Goal: Task Accomplishment & Management: Manage account settings

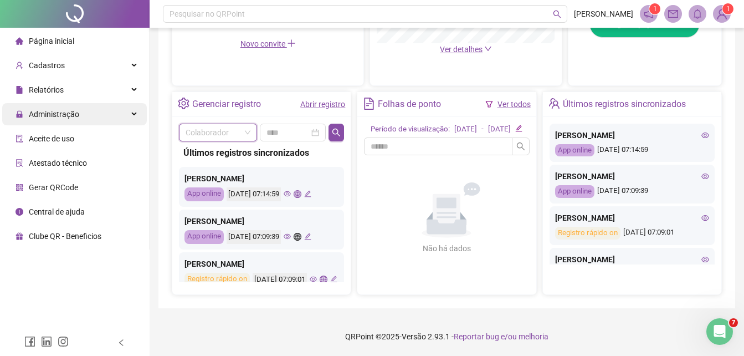
click at [93, 106] on div "Administração" at bounding box center [74, 114] width 145 height 22
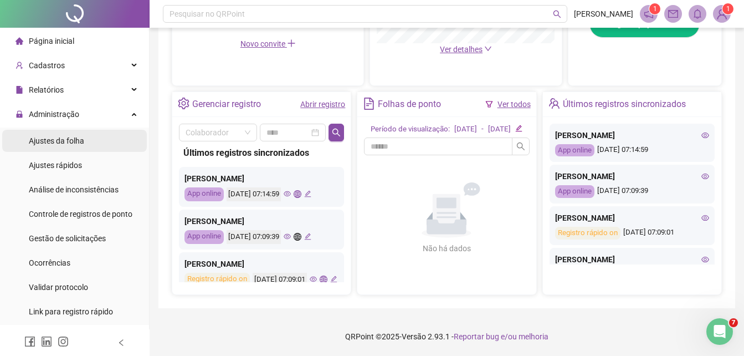
click at [86, 142] on li "Ajustes da folha" at bounding box center [74, 141] width 145 height 22
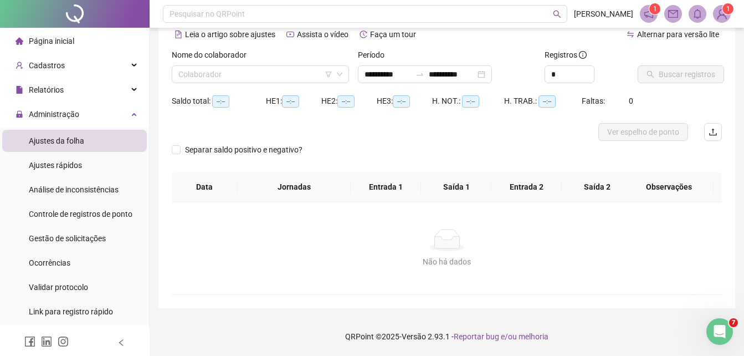
scroll to position [53, 0]
type input "**********"
click at [223, 72] on input "search" at bounding box center [255, 74] width 154 height 17
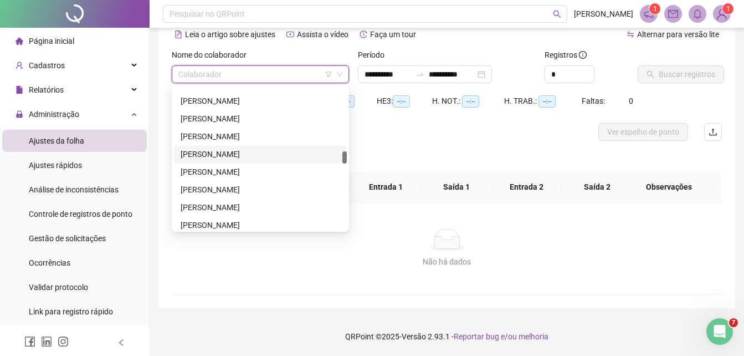
scroll to position [833, 0]
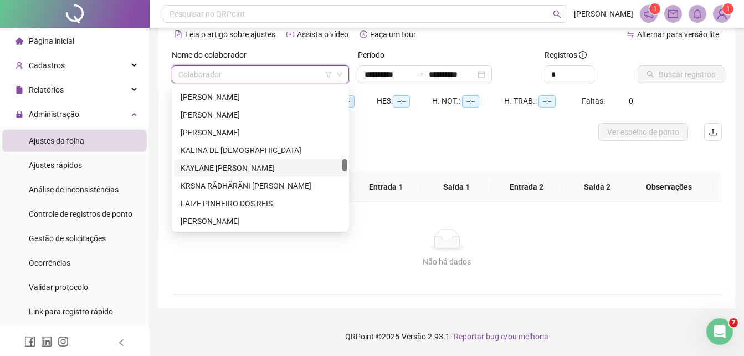
click at [224, 166] on div "KAYLANE [PERSON_NAME]" at bounding box center [261, 168] width 160 height 12
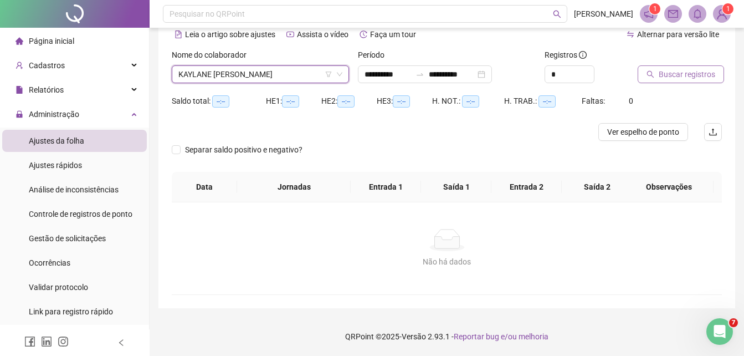
click at [650, 75] on icon "search" at bounding box center [651, 74] width 8 height 8
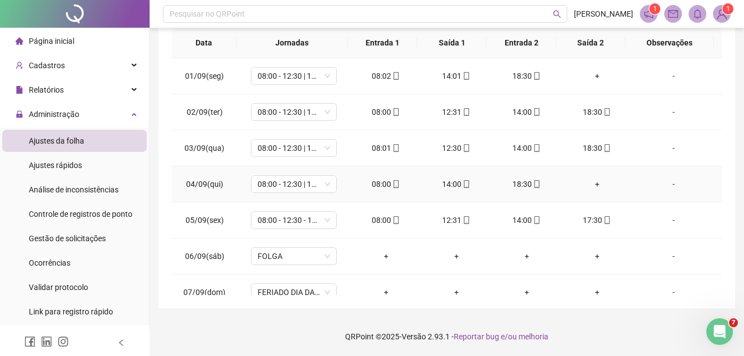
scroll to position [0, 0]
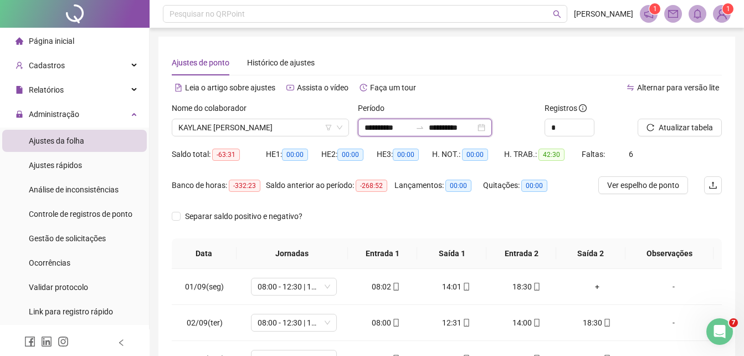
click at [411, 130] on input "**********" at bounding box center [388, 127] width 47 height 12
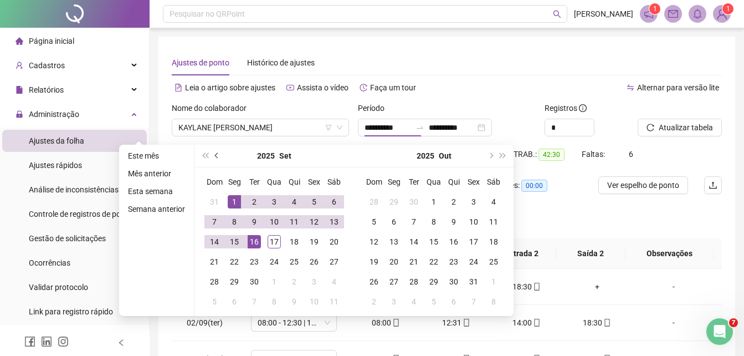
click at [216, 157] on button "prev-year" at bounding box center [217, 156] width 12 height 22
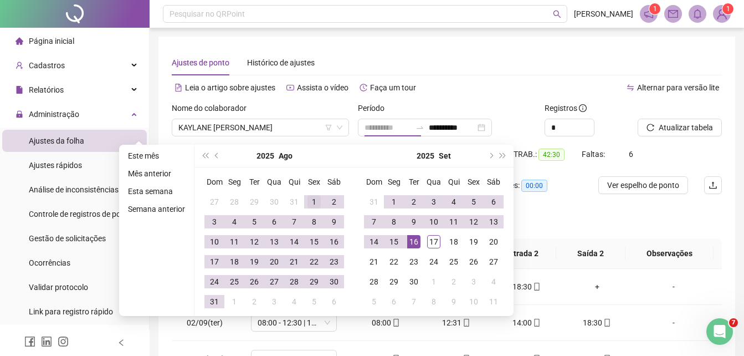
type input "**********"
click at [313, 197] on div "1" at bounding box center [314, 201] width 13 height 13
type input "**********"
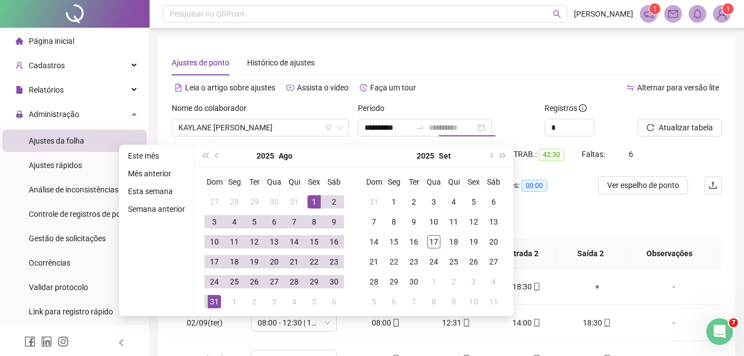
click at [208, 303] on div "31" at bounding box center [214, 301] width 13 height 13
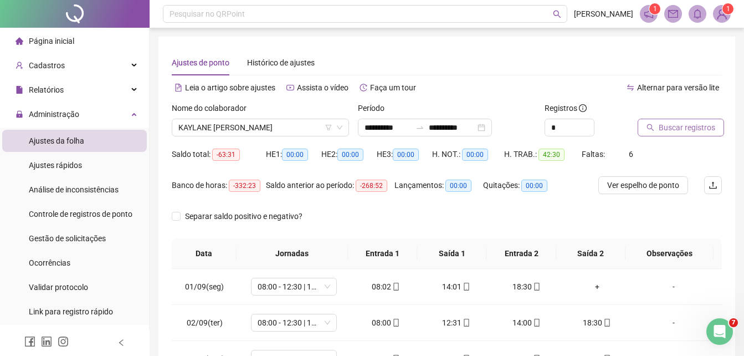
click at [698, 131] on span "Buscar registros" at bounding box center [687, 127] width 57 height 12
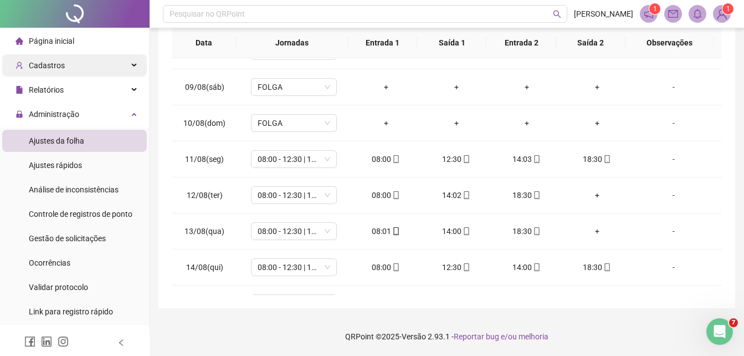
click at [113, 65] on div "Cadastros" at bounding box center [74, 65] width 145 height 22
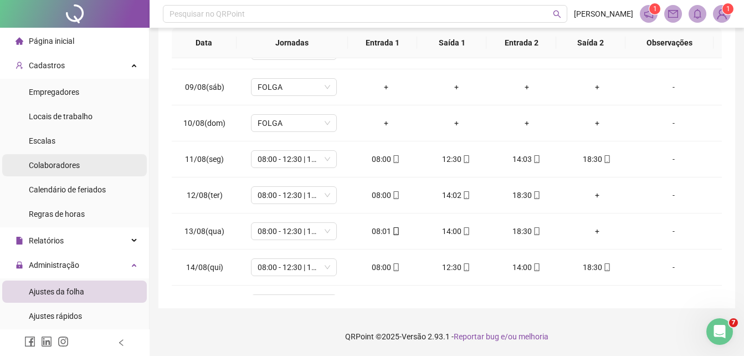
click at [83, 168] on li "Colaboradores" at bounding box center [74, 165] width 145 height 22
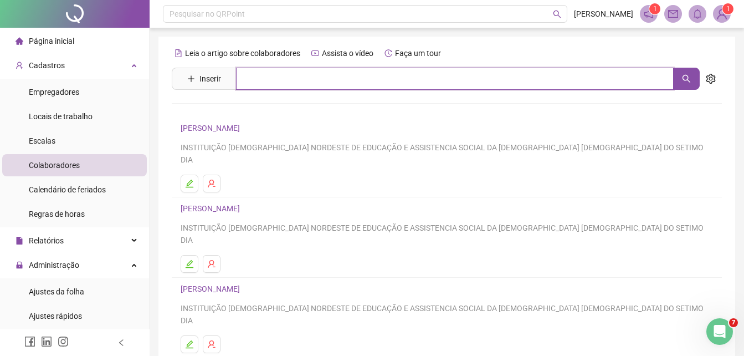
click at [486, 77] on input "text" at bounding box center [455, 79] width 438 height 22
drag, startPoint x: 673, startPoint y: 81, endPoint x: 682, endPoint y: 80, distance: 8.4
click at [673, 81] on button "button" at bounding box center [686, 79] width 27 height 22
click at [682, 80] on button "button" at bounding box center [686, 79] width 27 height 22
type input "*******"
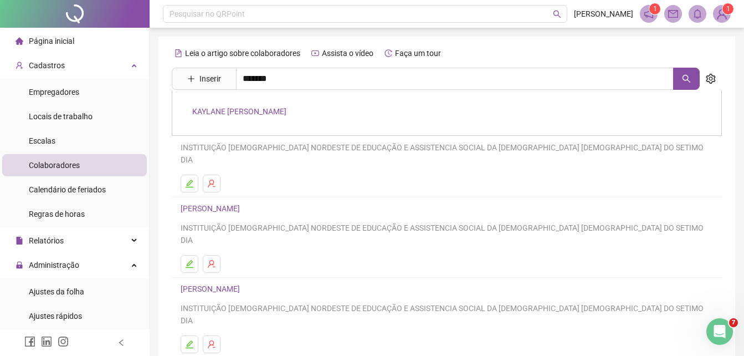
click at [203, 112] on link "KAYLANE [PERSON_NAME]" at bounding box center [239, 111] width 94 height 9
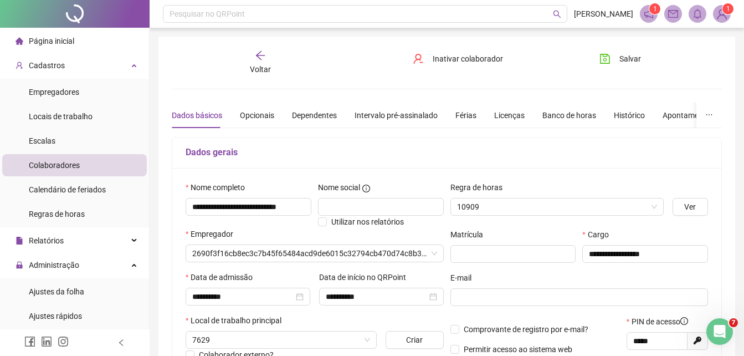
type input "**********"
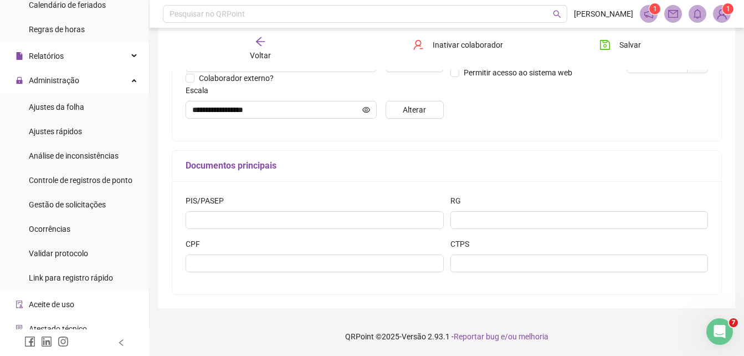
scroll to position [244, 0]
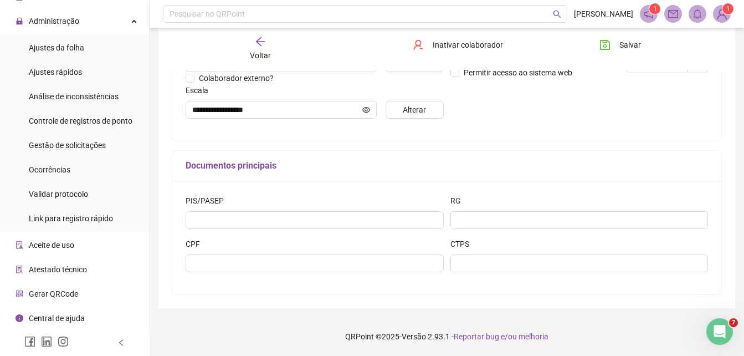
click at [73, 292] on span "Gerar QRCode" at bounding box center [53, 293] width 49 height 9
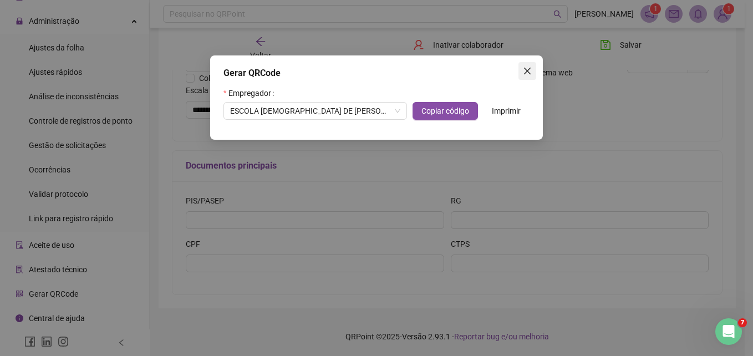
click at [535, 72] on span "Close" at bounding box center [527, 71] width 18 height 9
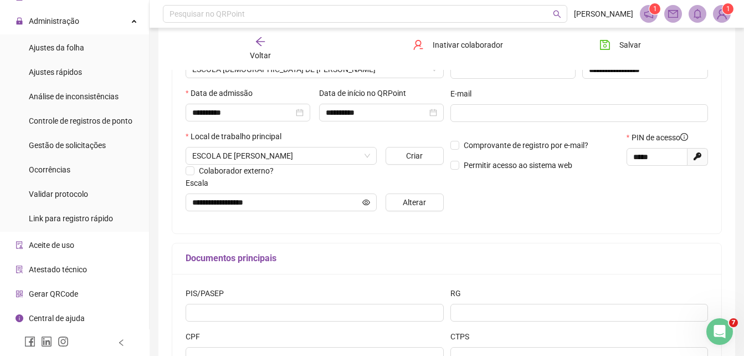
scroll to position [92, 0]
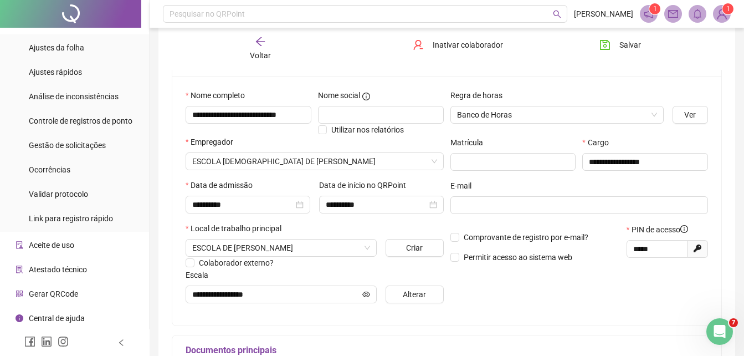
click at [70, 289] on span "Gerar QRCode" at bounding box center [53, 293] width 49 height 9
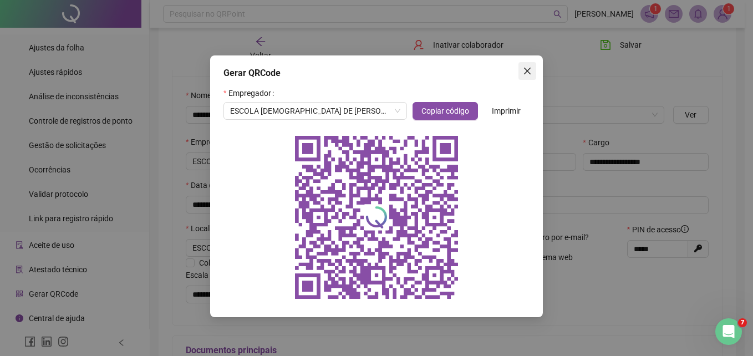
click at [525, 68] on icon "close" at bounding box center [527, 71] width 7 height 7
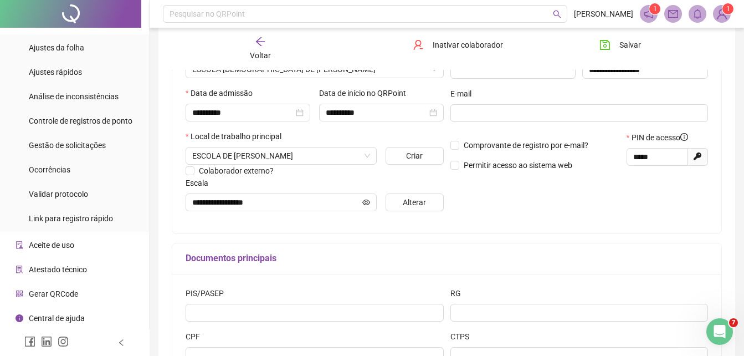
scroll to position [277, 0]
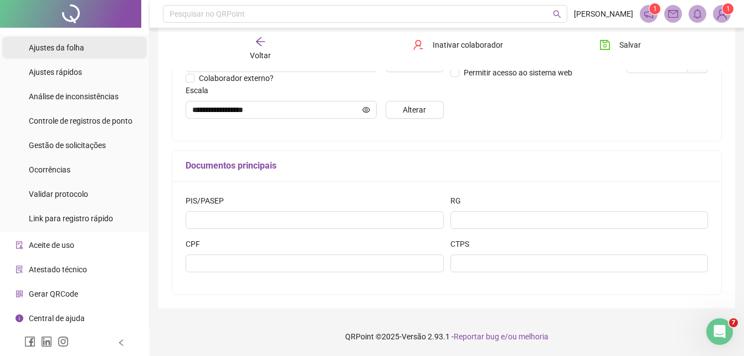
click at [78, 47] on span "Ajustes da folha" at bounding box center [56, 47] width 55 height 9
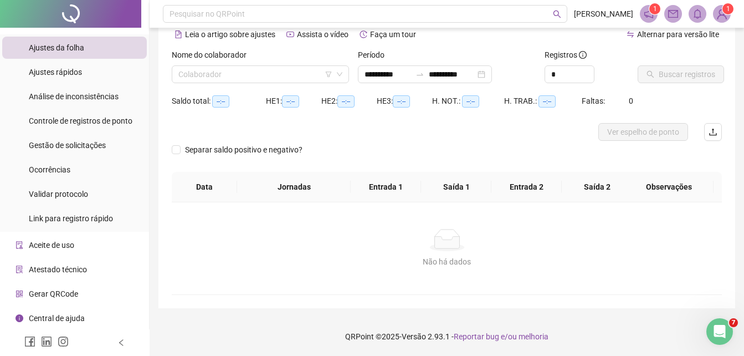
type input "**********"
click at [260, 81] on input "search" at bounding box center [255, 74] width 154 height 17
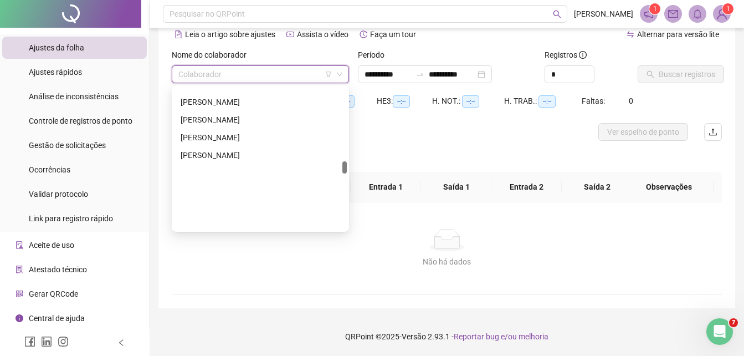
scroll to position [860, 0]
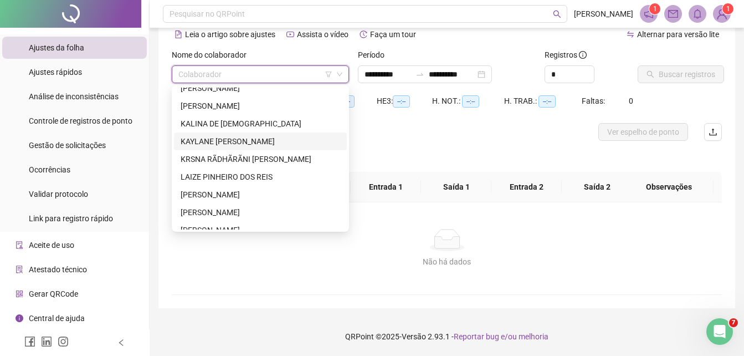
click at [237, 140] on div "KAYLANE [PERSON_NAME]" at bounding box center [261, 141] width 160 height 12
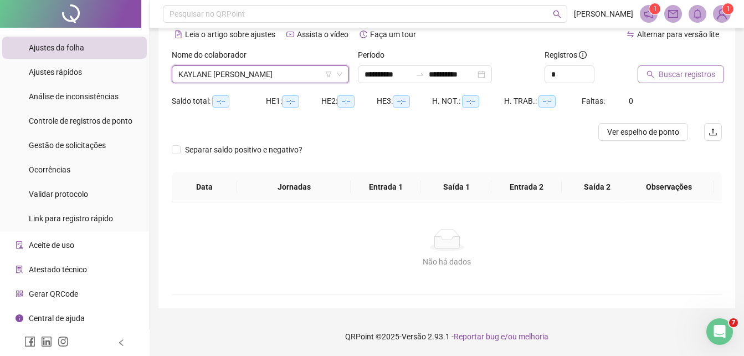
click at [697, 75] on span "Buscar registros" at bounding box center [687, 74] width 57 height 12
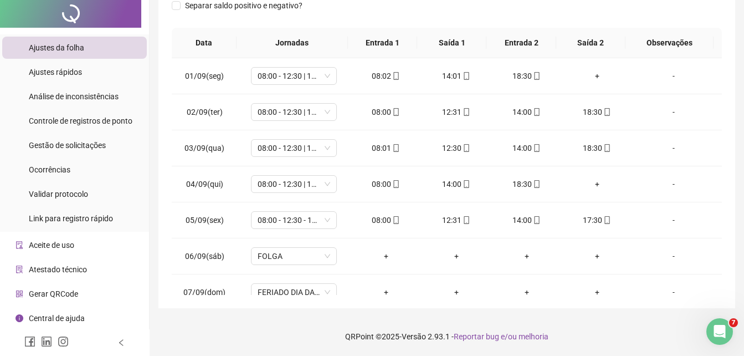
scroll to position [0, 0]
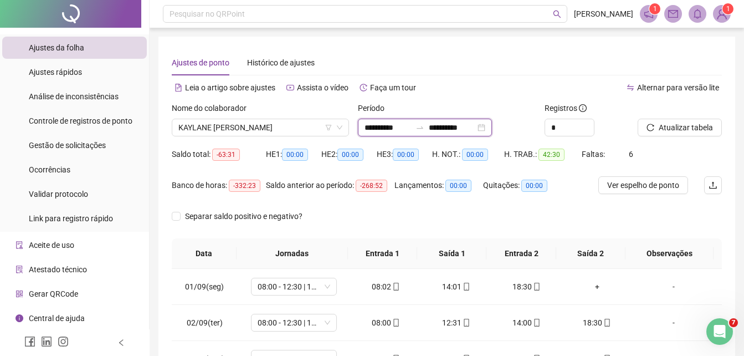
click at [411, 130] on input "**********" at bounding box center [388, 127] width 47 height 12
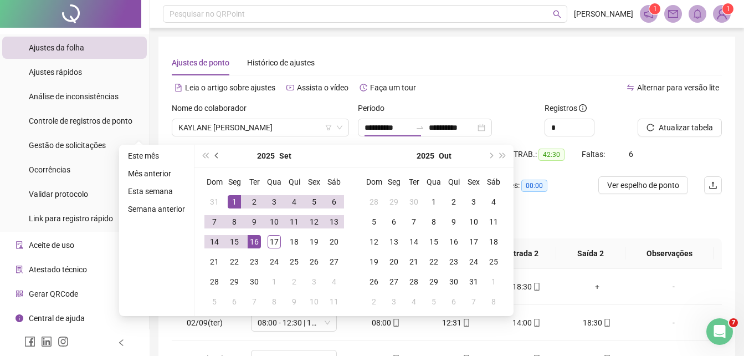
click at [217, 157] on button "prev-year" at bounding box center [217, 156] width 12 height 22
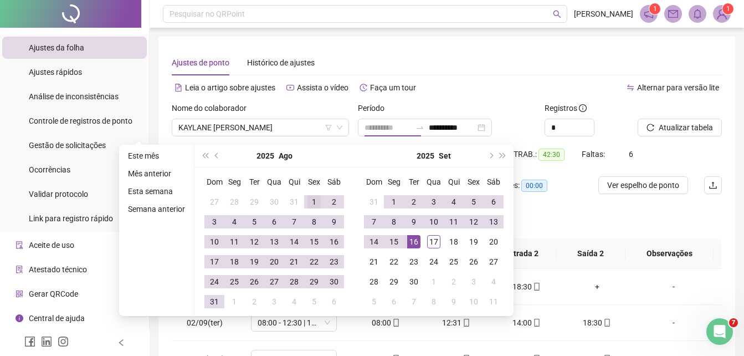
type input "**********"
click at [309, 202] on div "1" at bounding box center [314, 201] width 13 height 13
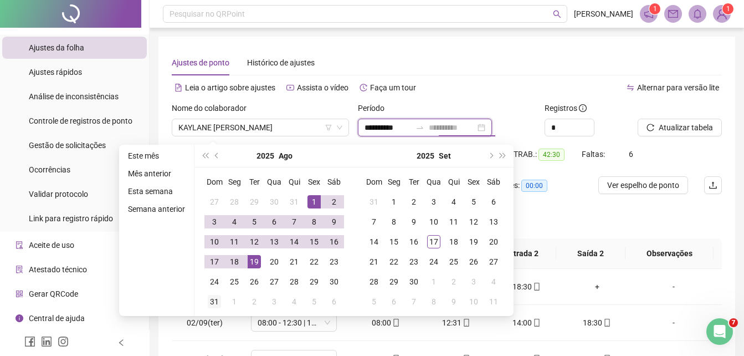
type input "**********"
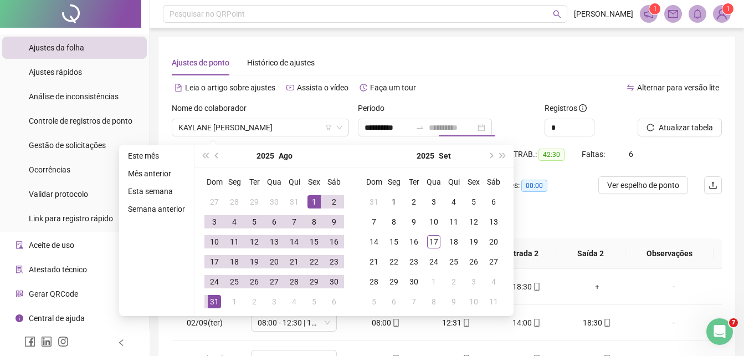
click at [216, 295] on div "31" at bounding box center [214, 301] width 13 height 13
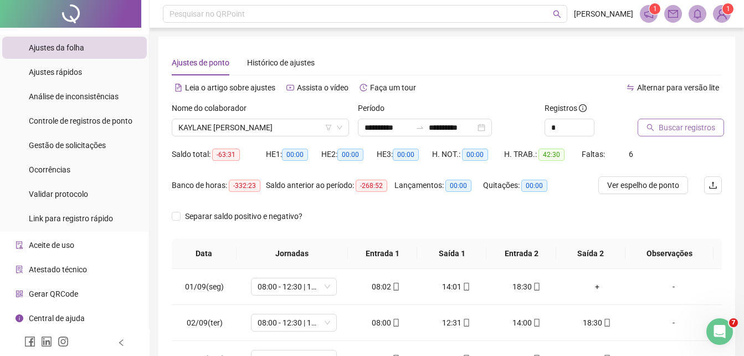
click at [663, 127] on span "Buscar registros" at bounding box center [687, 127] width 57 height 12
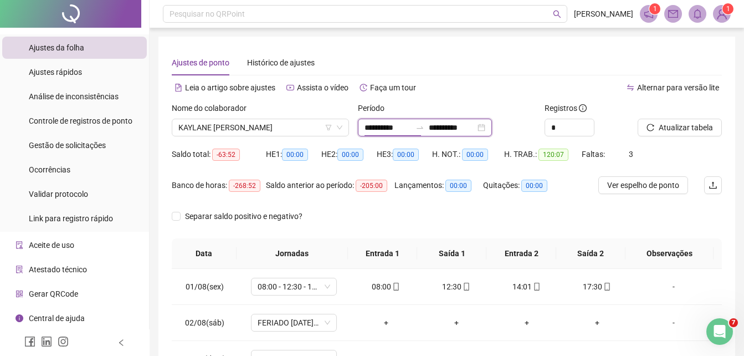
click at [411, 128] on input "**********" at bounding box center [388, 127] width 47 height 12
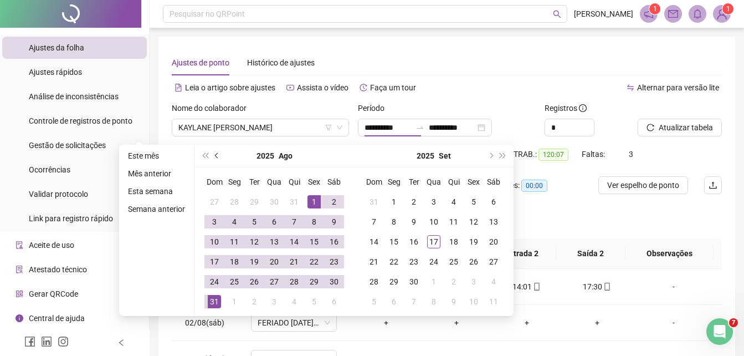
click at [215, 159] on button "prev-year" at bounding box center [217, 156] width 12 height 22
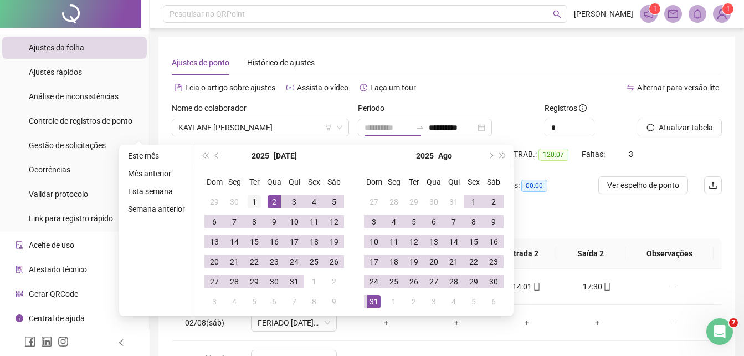
type input "**********"
click at [258, 198] on div "1" at bounding box center [254, 201] width 13 height 13
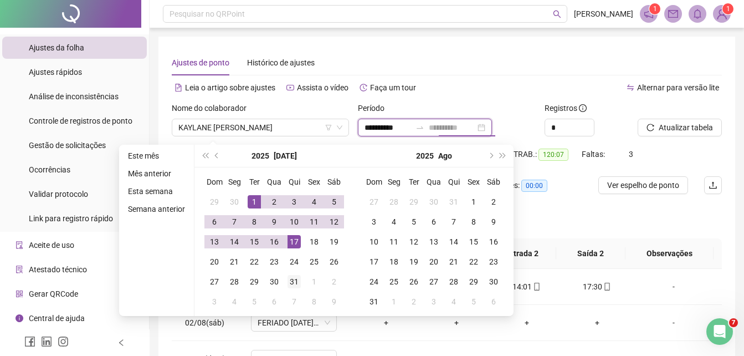
type input "**********"
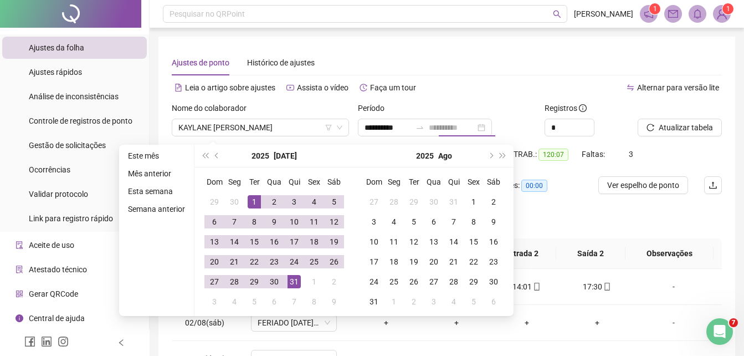
click at [293, 285] on div "31" at bounding box center [294, 281] width 13 height 13
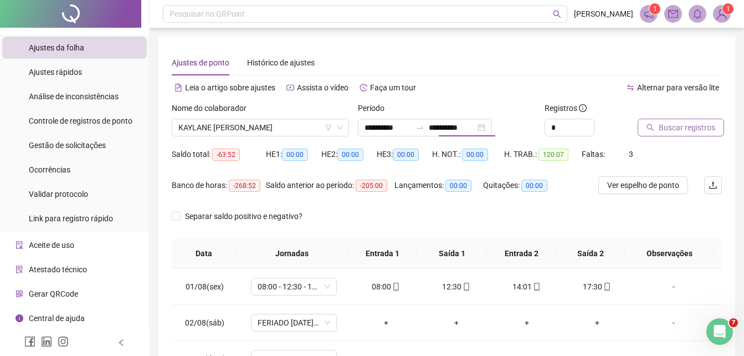
click at [675, 127] on span "Buscar registros" at bounding box center [687, 127] width 57 height 12
click at [665, 127] on span "Atualizar tabela" at bounding box center [686, 127] width 54 height 12
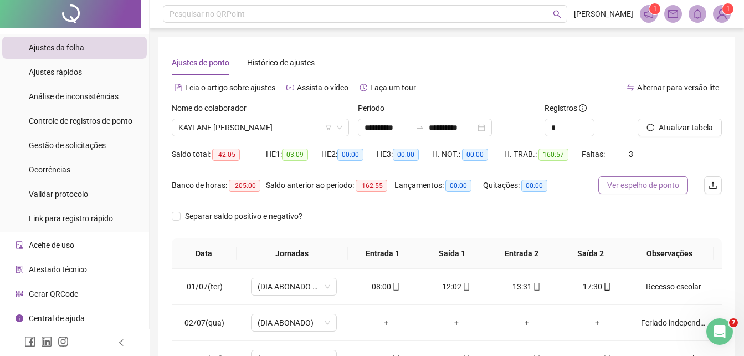
click at [642, 183] on span "Ver espelho de ponto" at bounding box center [644, 185] width 72 height 12
click at [411, 125] on input "**********" at bounding box center [388, 127] width 47 height 12
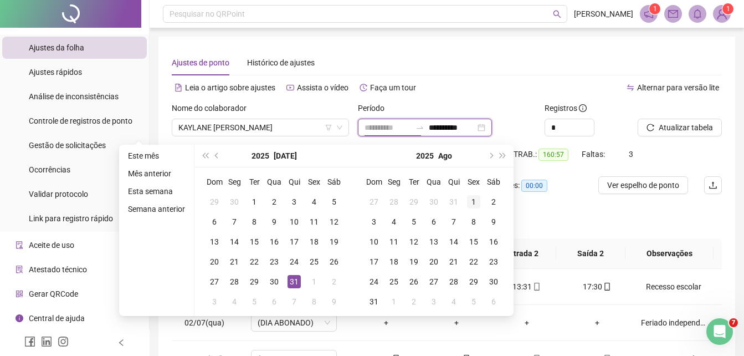
type input "**********"
click at [470, 197] on div "1" at bounding box center [473, 201] width 13 height 13
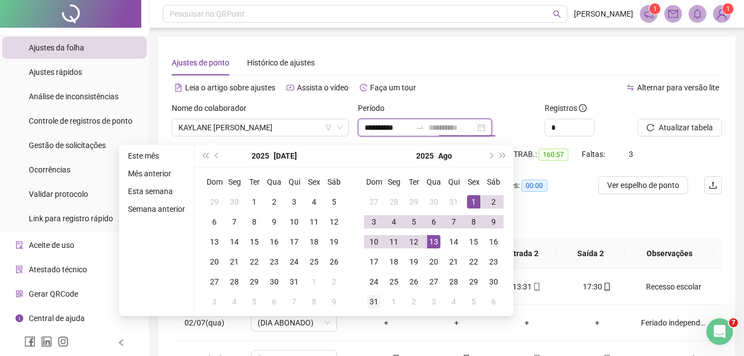
type input "**********"
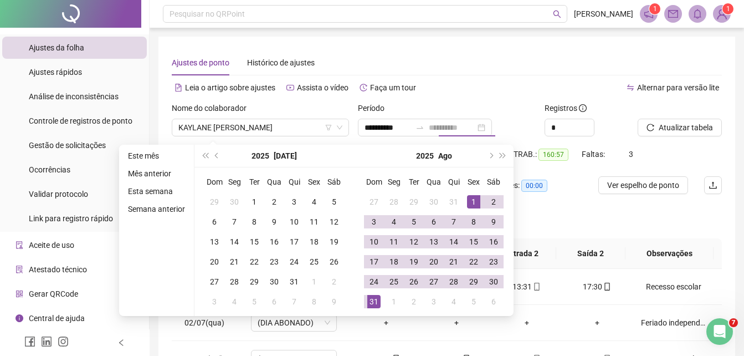
click at [368, 304] on div "31" at bounding box center [374, 301] width 13 height 13
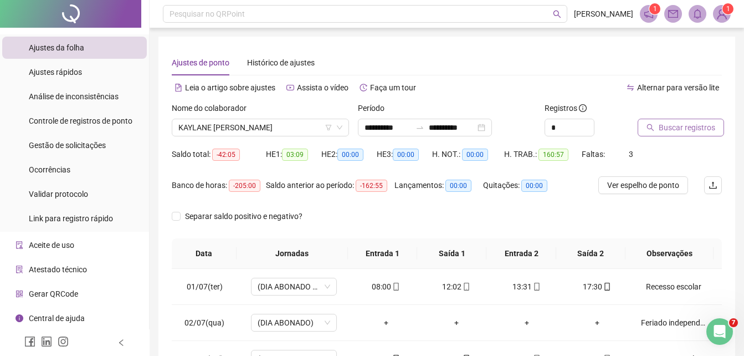
click at [659, 130] on span "Buscar registros" at bounding box center [687, 127] width 57 height 12
click at [700, 129] on span "Atualizar tabela" at bounding box center [686, 127] width 54 height 12
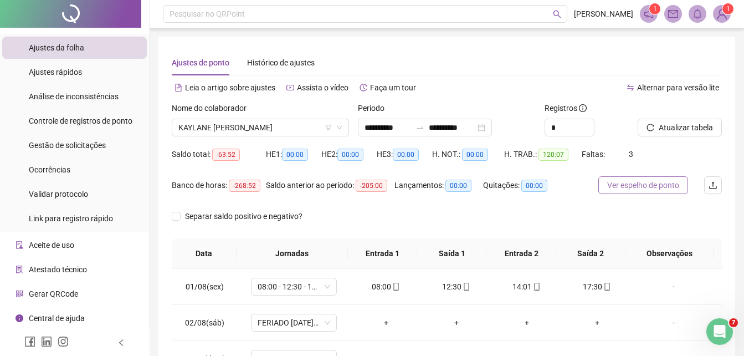
click at [626, 188] on span "Ver espelho de ponto" at bounding box center [644, 185] width 72 height 12
click at [425, 127] on icon "swap-right" at bounding box center [420, 127] width 9 height 9
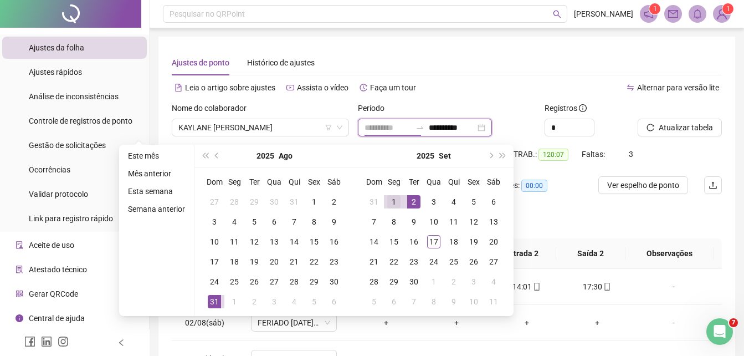
type input "**********"
click at [392, 203] on div "1" at bounding box center [393, 201] width 13 height 13
click at [436, 242] on div "17" at bounding box center [433, 241] width 13 height 13
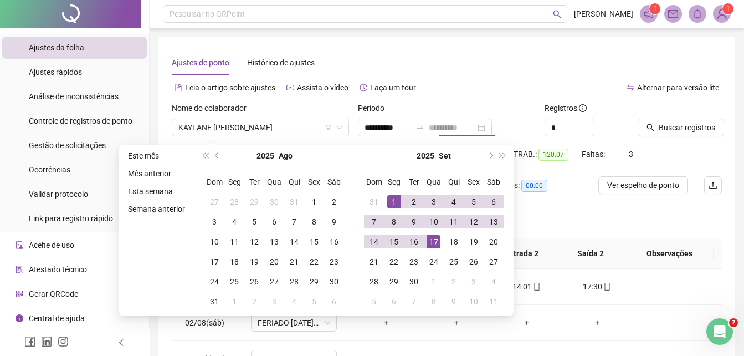
type input "**********"
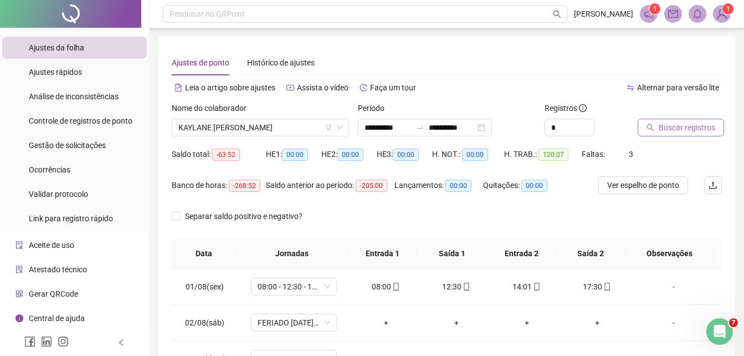
click at [664, 130] on span "Buscar registros" at bounding box center [687, 127] width 57 height 12
click at [686, 125] on span "Atualizar tabela" at bounding box center [686, 127] width 54 height 12
click at [629, 186] on span "Ver espelho de ponto" at bounding box center [644, 185] width 72 height 12
click at [310, 130] on span "KAYLANE [PERSON_NAME]" at bounding box center [260, 127] width 164 height 17
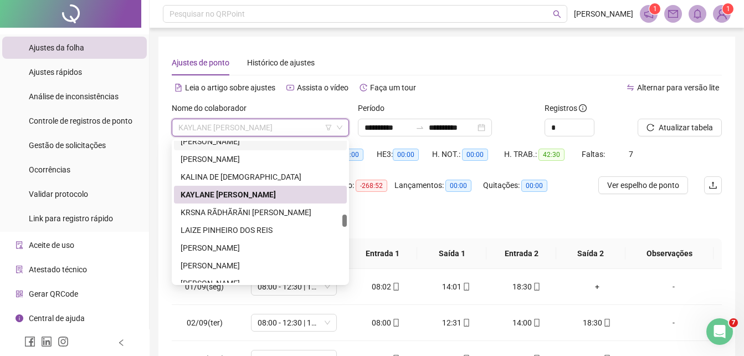
click at [423, 60] on div "Ajustes de ponto Histórico de ajustes" at bounding box center [447, 62] width 550 height 25
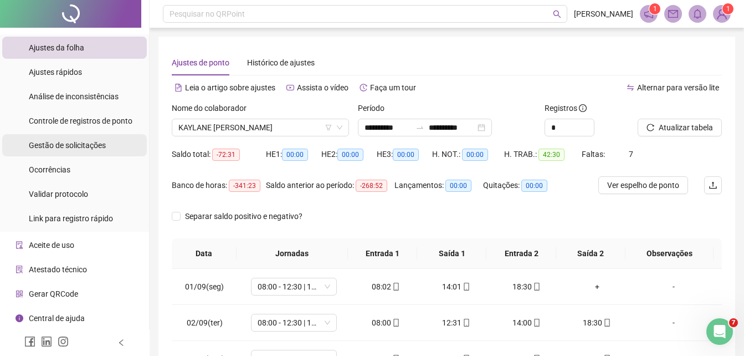
scroll to position [151, 0]
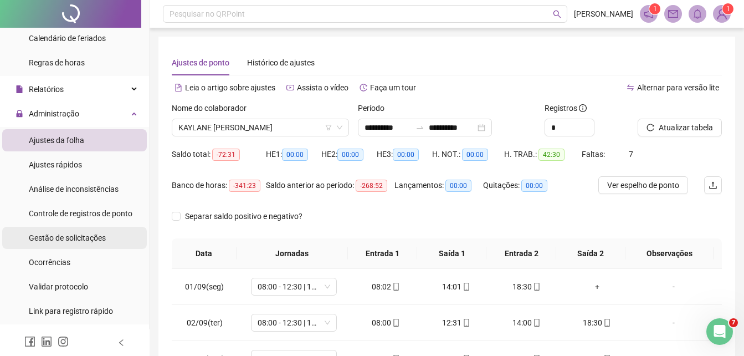
click at [79, 235] on span "Gestão de solicitações" at bounding box center [67, 237] width 77 height 9
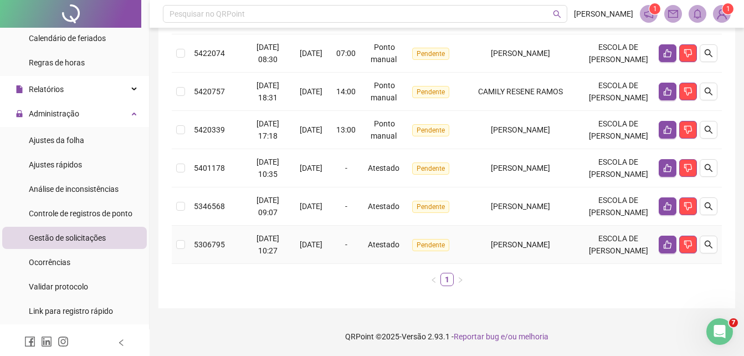
scroll to position [397, 0]
click at [475, 149] on td "[PERSON_NAME]" at bounding box center [520, 130] width 125 height 38
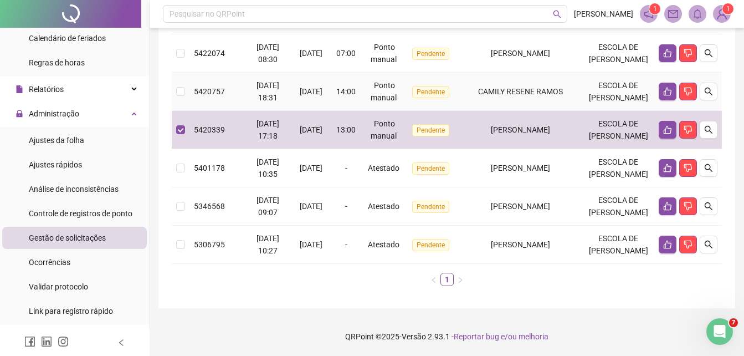
click at [487, 90] on td "CAMILY RESENE RAMOS" at bounding box center [520, 92] width 125 height 38
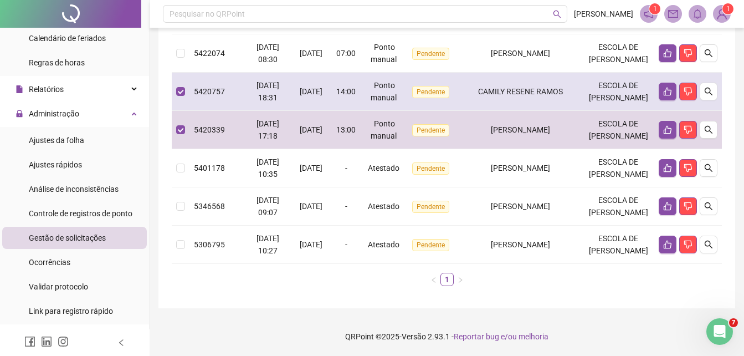
scroll to position [213, 0]
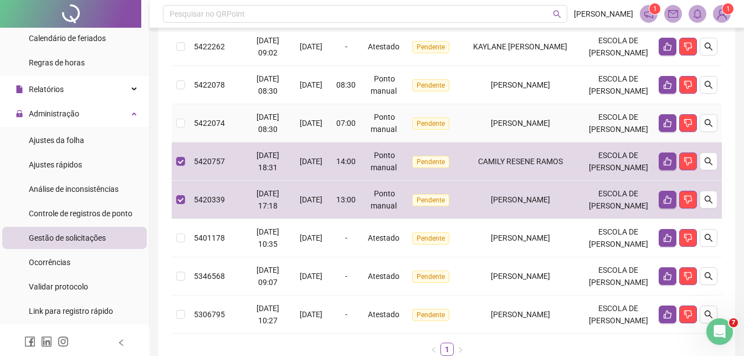
drag, startPoint x: 467, startPoint y: 206, endPoint x: 467, endPoint y: 190, distance: 16.1
click at [458, 142] on td "Pendente" at bounding box center [432, 123] width 51 height 38
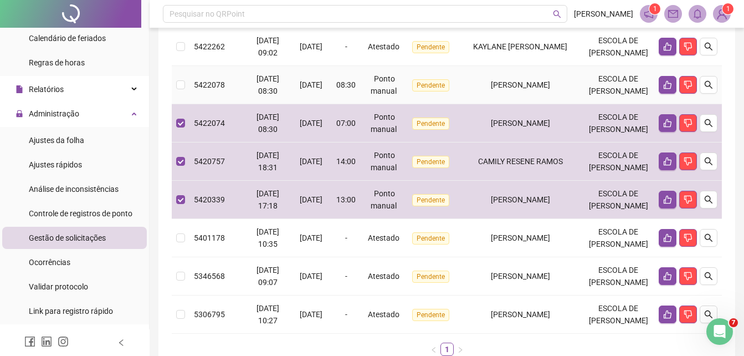
click at [475, 104] on td "[PERSON_NAME]" at bounding box center [520, 85] width 125 height 38
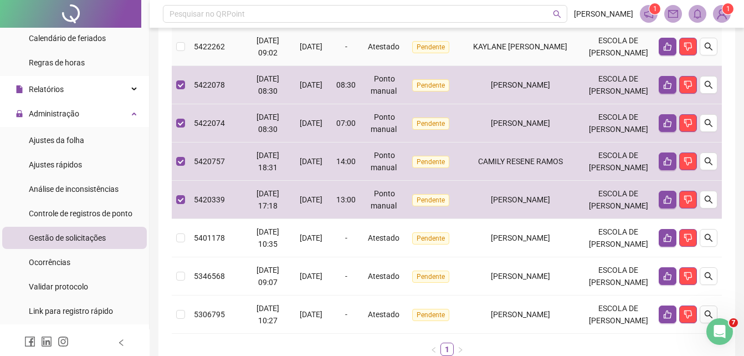
click at [486, 51] on span "KAYLANE [PERSON_NAME]" at bounding box center [520, 46] width 94 height 9
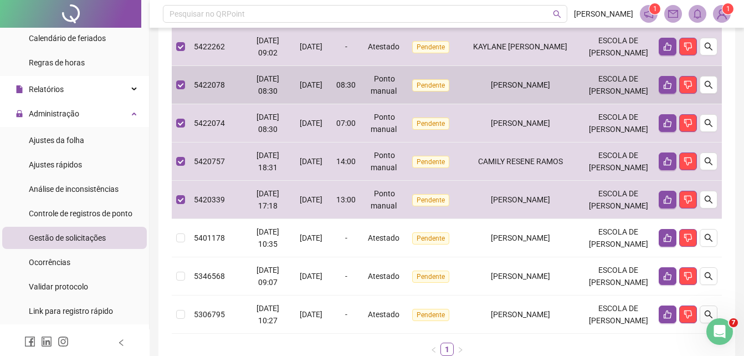
scroll to position [28, 0]
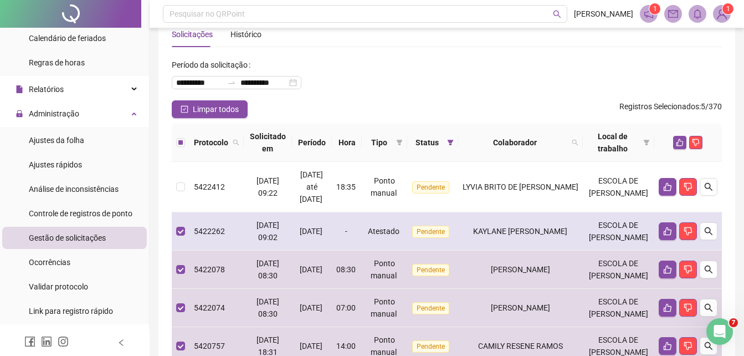
click at [477, 245] on td "KAYLANE [PERSON_NAME]" at bounding box center [520, 231] width 125 height 38
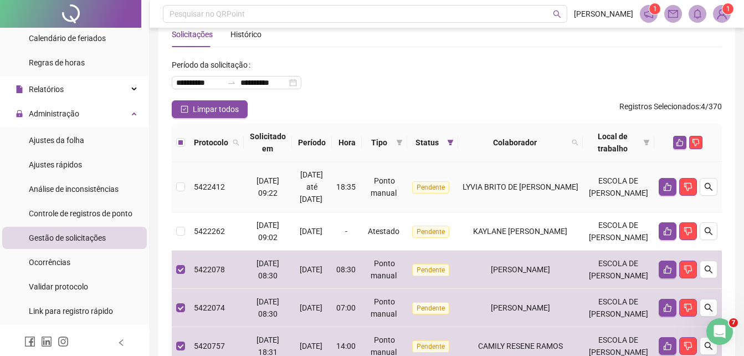
click at [471, 197] on td "LYVIA BRITO DE [PERSON_NAME]" at bounding box center [520, 187] width 125 height 50
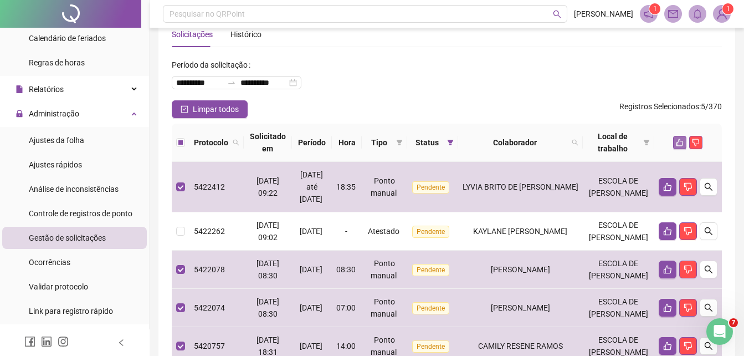
click at [681, 140] on icon "like" at bounding box center [680, 143] width 8 height 8
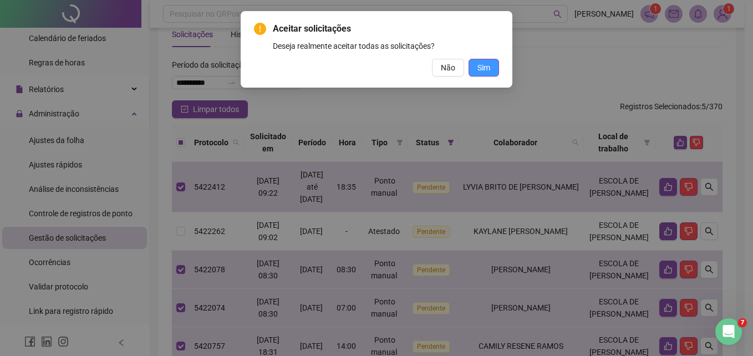
click at [476, 69] on button "Sim" at bounding box center [483, 68] width 30 height 18
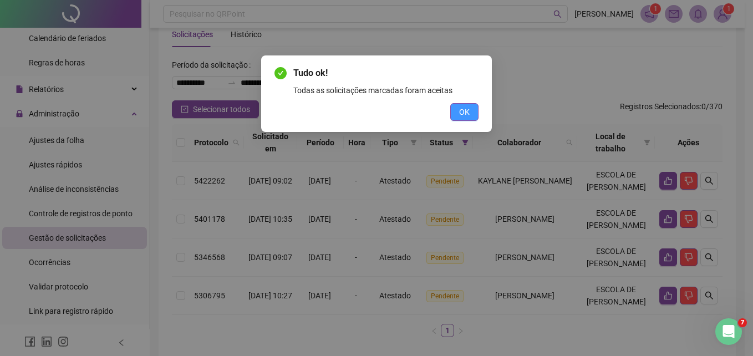
click at [473, 90] on div "Todas as solicitações marcadas foram aceitas" at bounding box center [385, 90] width 185 height 12
click at [458, 116] on button "OK" at bounding box center [464, 112] width 28 height 18
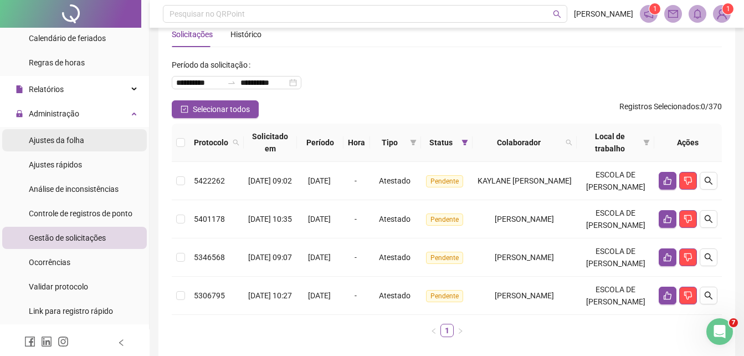
click at [91, 147] on li "Ajustes da folha" at bounding box center [74, 140] width 145 height 22
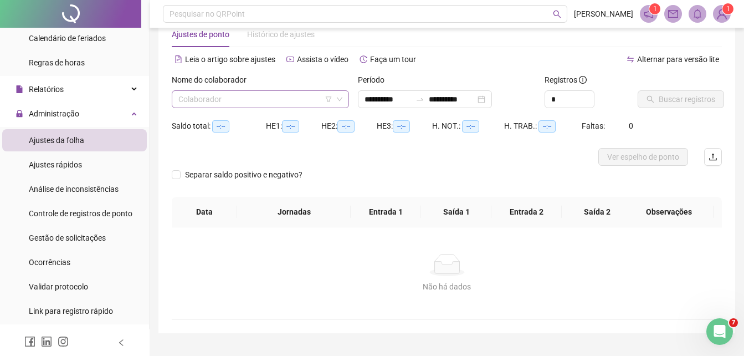
type input "**********"
click at [234, 104] on input "search" at bounding box center [255, 99] width 154 height 17
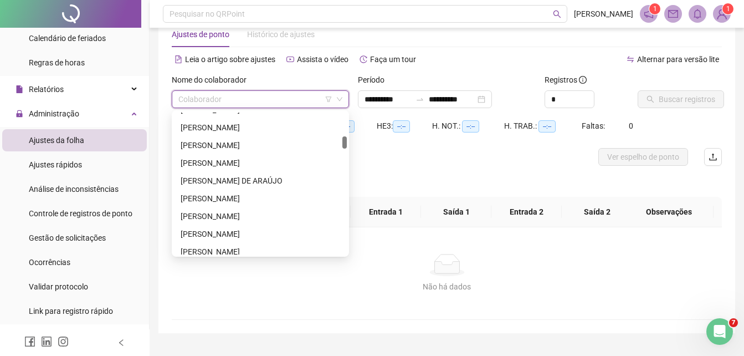
scroll to position [370, 0]
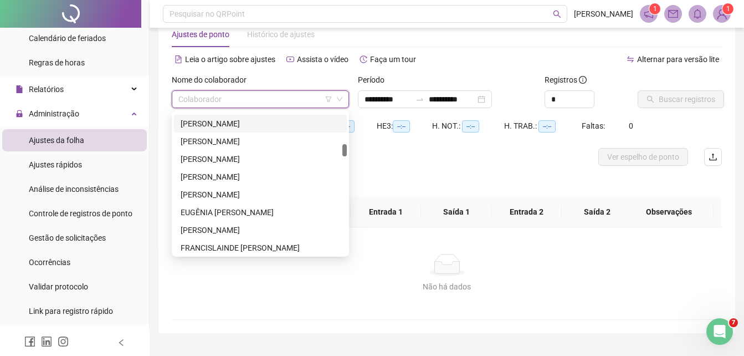
click at [248, 119] on div "[PERSON_NAME]" at bounding box center [261, 124] width 160 height 12
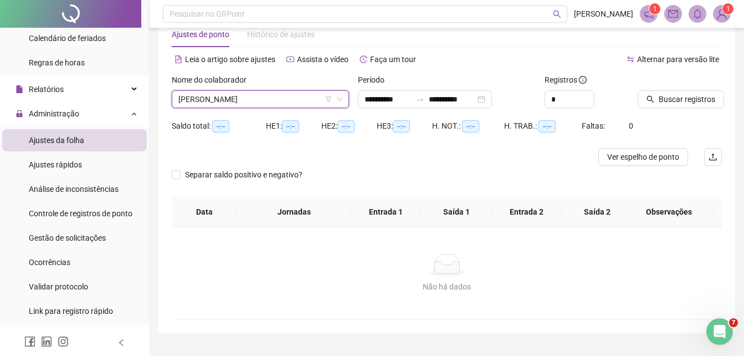
click at [294, 103] on span "[PERSON_NAME]" at bounding box center [260, 99] width 164 height 17
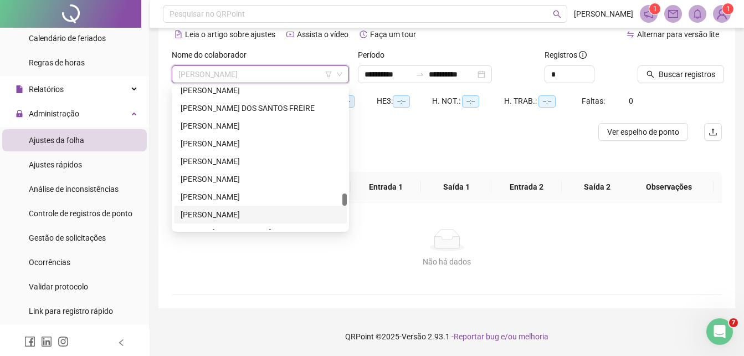
scroll to position [1323, 0]
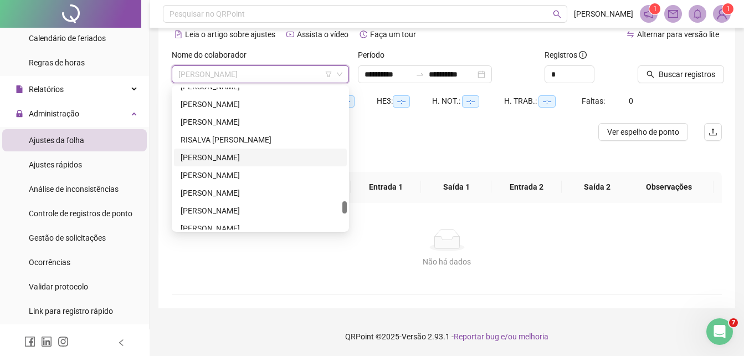
click at [230, 159] on div "[PERSON_NAME]" at bounding box center [261, 157] width 160 height 12
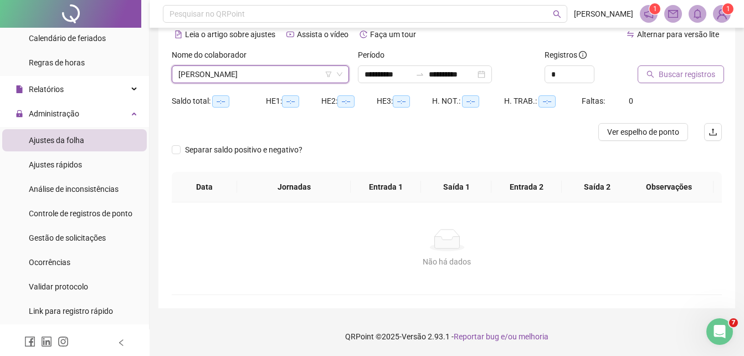
click at [679, 71] on span "Buscar registros" at bounding box center [687, 74] width 57 height 12
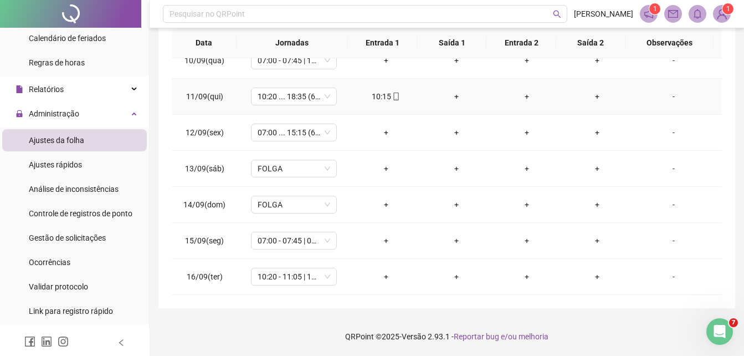
scroll to position [247, 0]
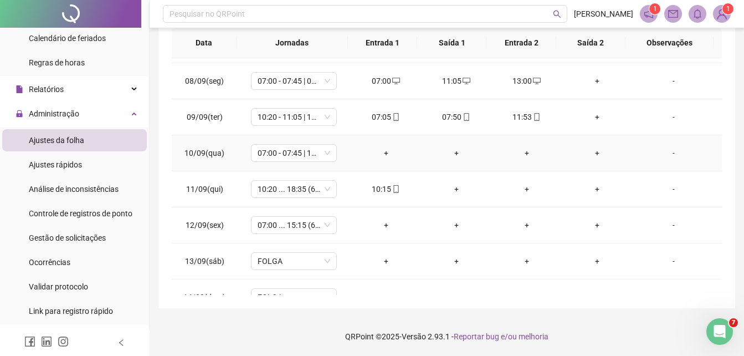
click at [384, 154] on div "+" at bounding box center [386, 153] width 53 height 12
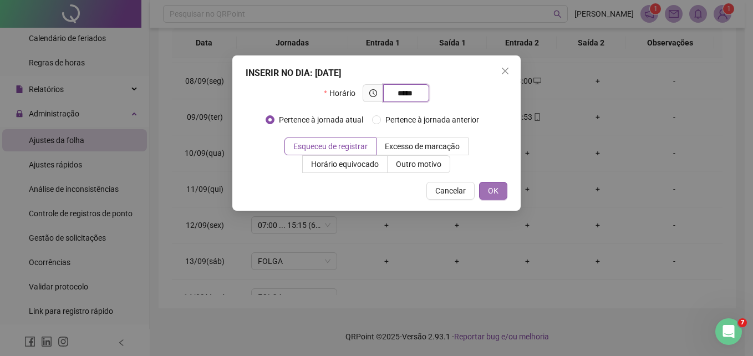
type input "*****"
click at [490, 190] on span "OK" at bounding box center [493, 191] width 11 height 12
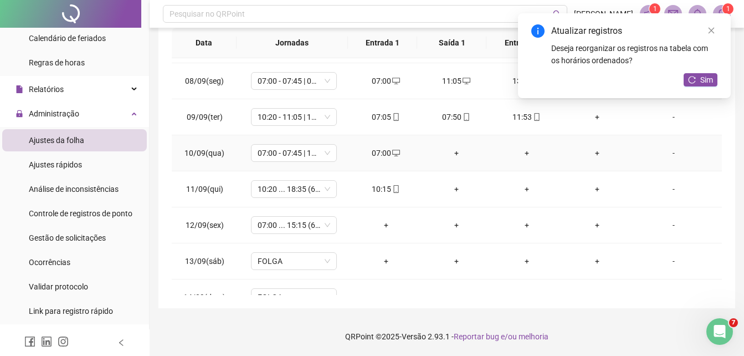
click at [455, 151] on div "+" at bounding box center [456, 153] width 53 height 12
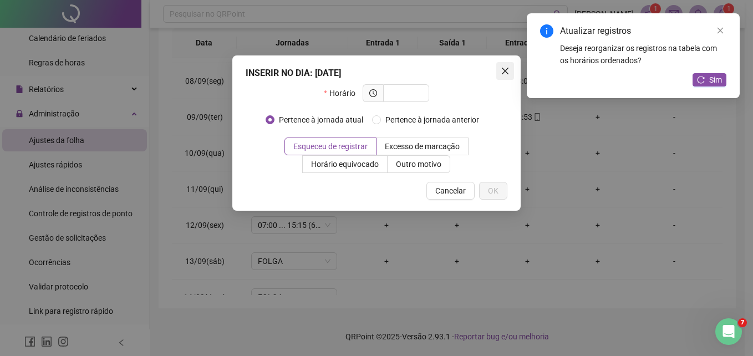
click at [503, 75] on icon "close" at bounding box center [505, 71] width 9 height 9
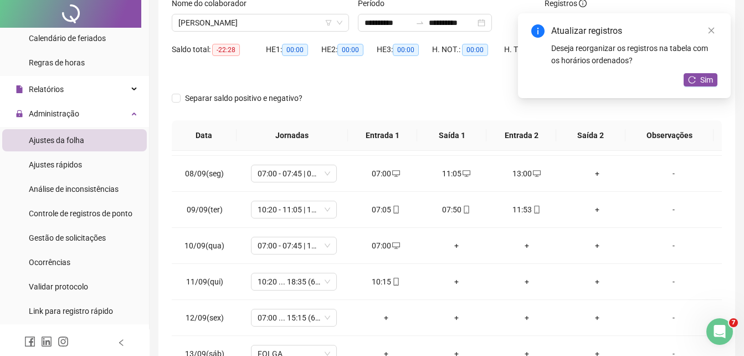
scroll to position [0, 0]
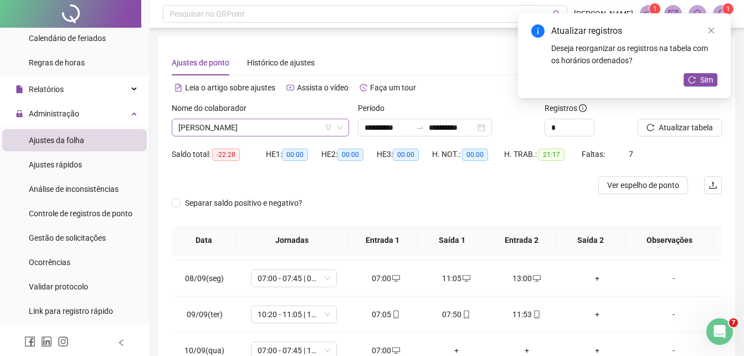
click at [294, 127] on span "[PERSON_NAME]" at bounding box center [260, 127] width 164 height 17
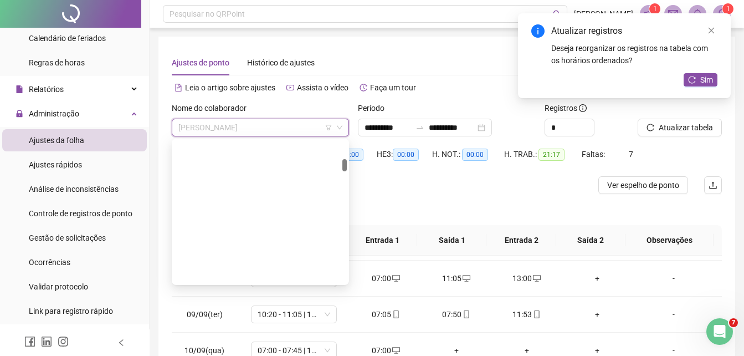
scroll to position [212, 0]
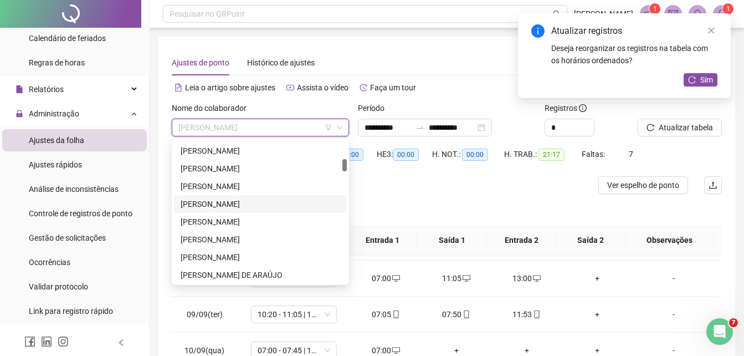
click at [238, 206] on div "[PERSON_NAME]" at bounding box center [261, 204] width 160 height 12
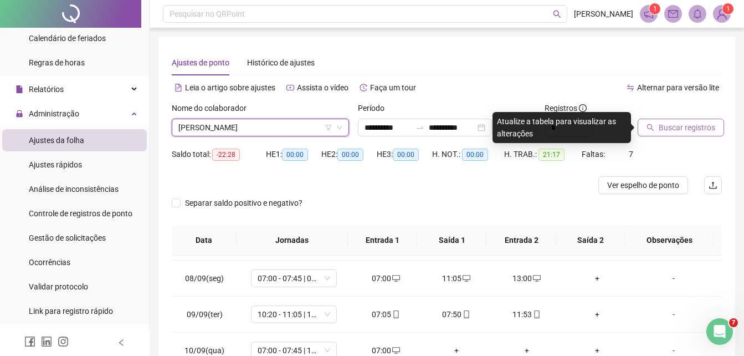
click at [660, 124] on span "Buscar registros" at bounding box center [687, 127] width 57 height 12
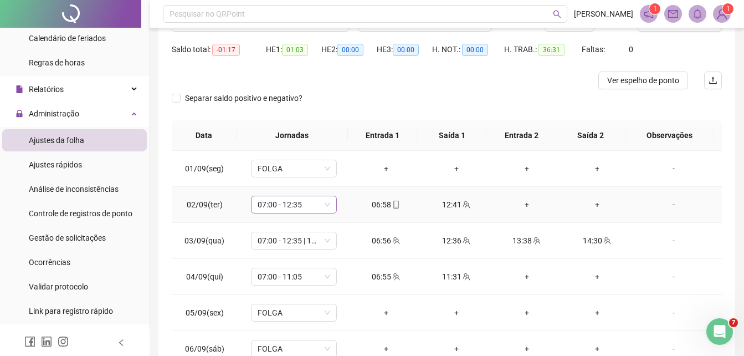
scroll to position [13, 0]
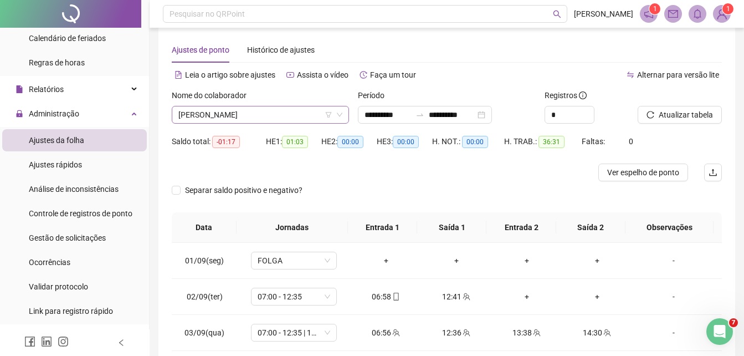
click at [307, 110] on span "[PERSON_NAME]" at bounding box center [260, 114] width 164 height 17
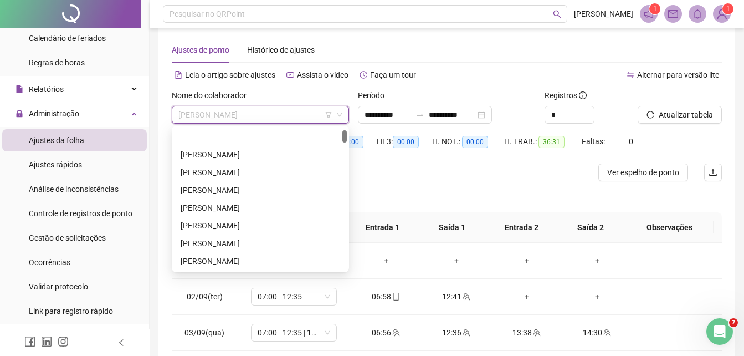
scroll to position [0, 0]
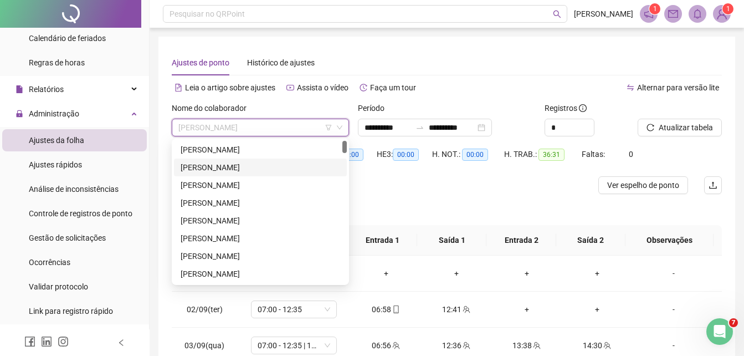
click at [243, 166] on div "[PERSON_NAME]" at bounding box center [261, 167] width 160 height 12
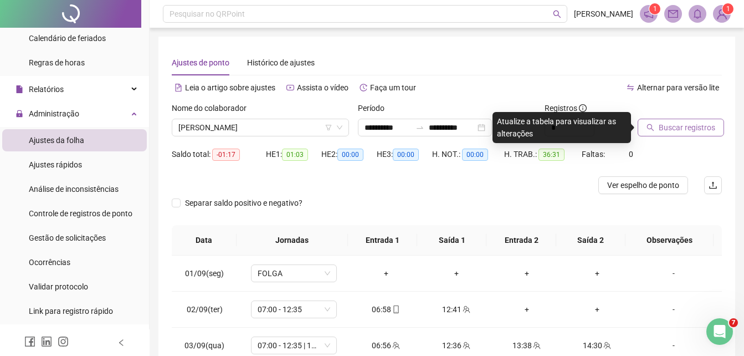
click at [690, 124] on span "Buscar registros" at bounding box center [687, 127] width 57 height 12
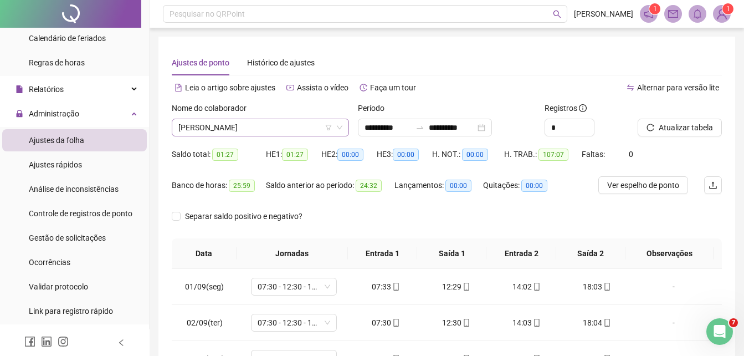
click at [295, 125] on span "[PERSON_NAME]" at bounding box center [260, 127] width 164 height 17
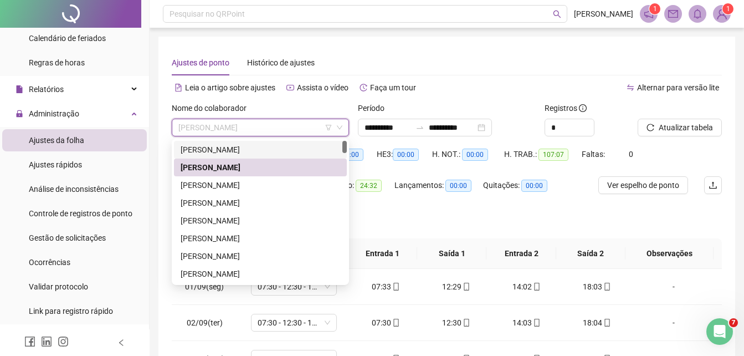
click at [267, 150] on div "[PERSON_NAME]" at bounding box center [261, 150] width 160 height 12
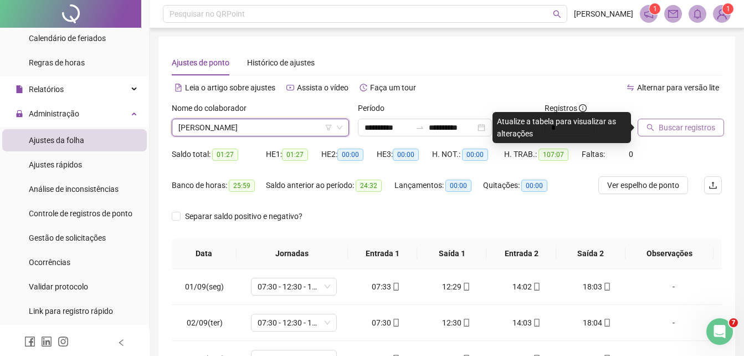
click at [662, 130] on span "Buscar registros" at bounding box center [687, 127] width 57 height 12
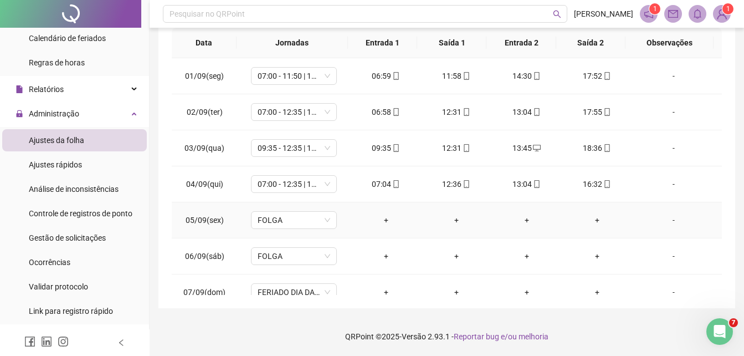
scroll to position [340, 0]
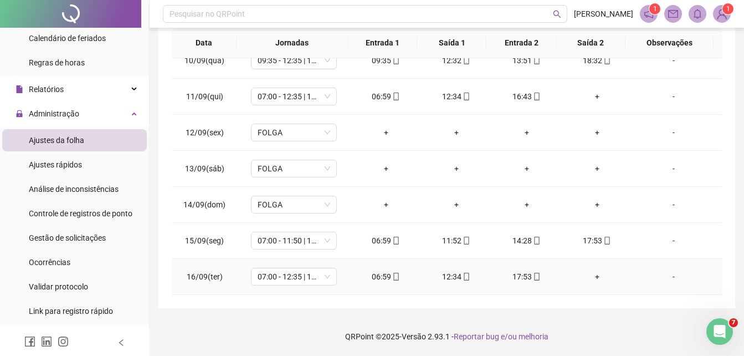
click at [592, 278] on div "+" at bounding box center [597, 277] width 53 height 12
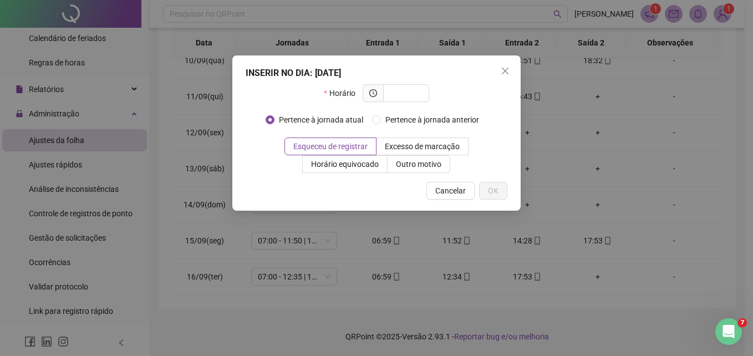
click at [503, 80] on div "INSERIR NO DIA : [DATE] Horário Pertence à jornada atual Pertence à jornada ant…" at bounding box center [376, 132] width 288 height 155
click at [504, 74] on icon "close" at bounding box center [505, 71] width 9 height 9
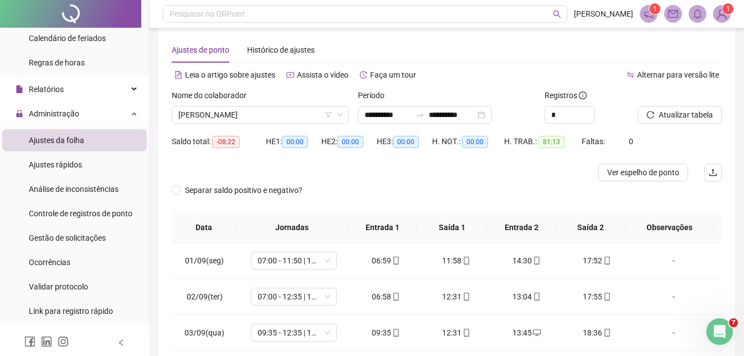
scroll to position [0, 0]
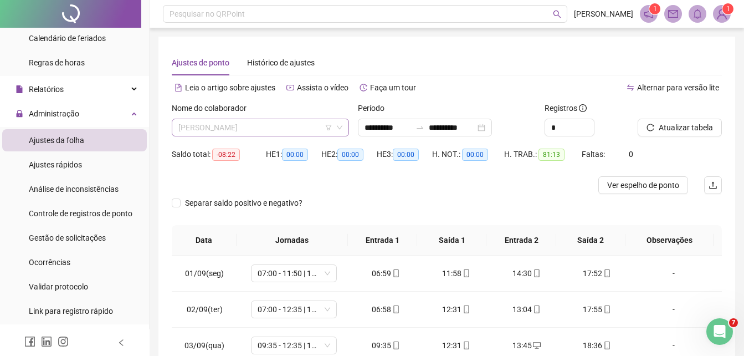
click at [306, 131] on span "[PERSON_NAME]" at bounding box center [260, 127] width 164 height 17
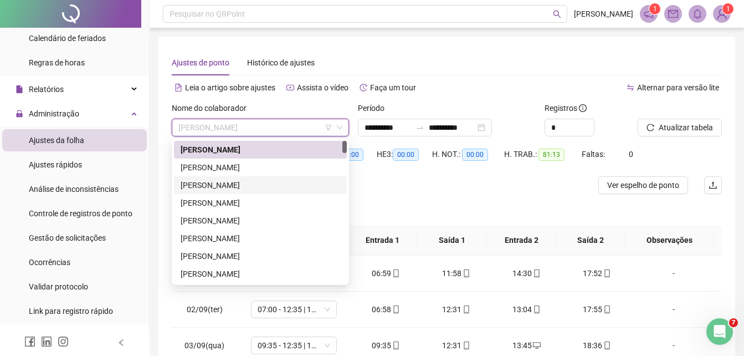
click at [257, 187] on div "[PERSON_NAME]" at bounding box center [261, 185] width 160 height 12
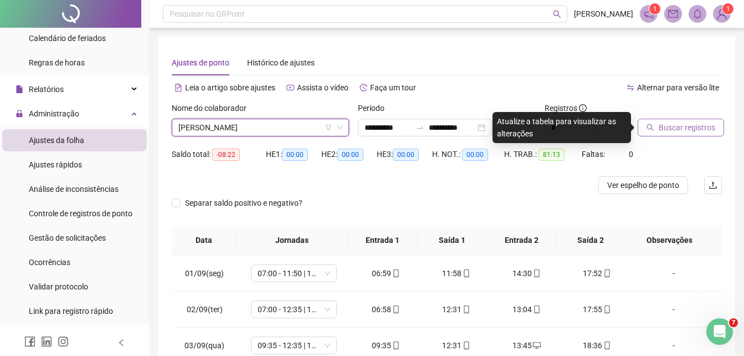
click at [685, 129] on span "Buscar registros" at bounding box center [687, 127] width 57 height 12
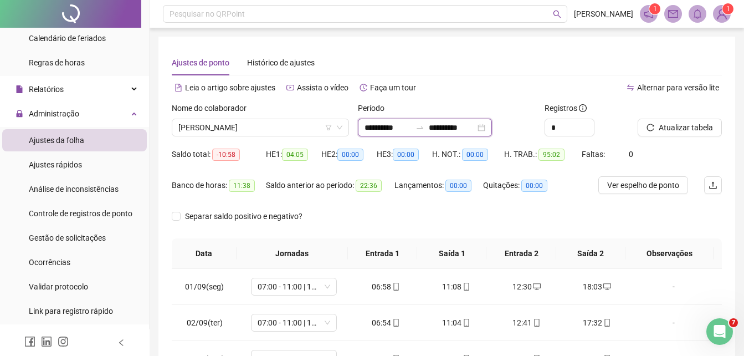
click at [411, 127] on input "**********" at bounding box center [388, 127] width 47 height 12
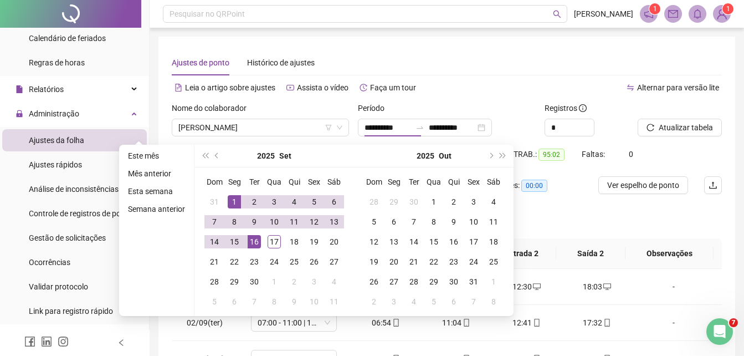
click at [445, 62] on div "Ajustes de ponto Histórico de ajustes" at bounding box center [447, 62] width 550 height 25
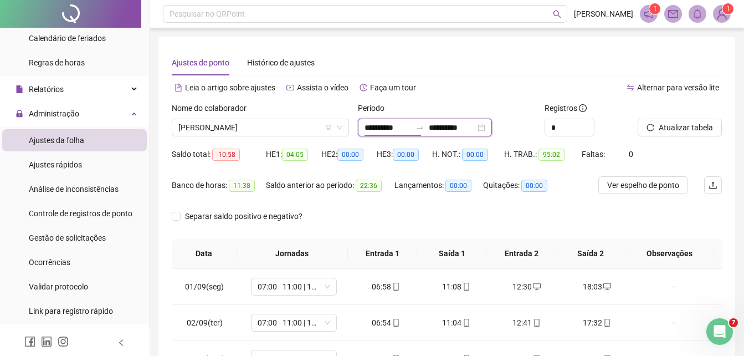
click at [411, 128] on input "**********" at bounding box center [388, 127] width 47 height 12
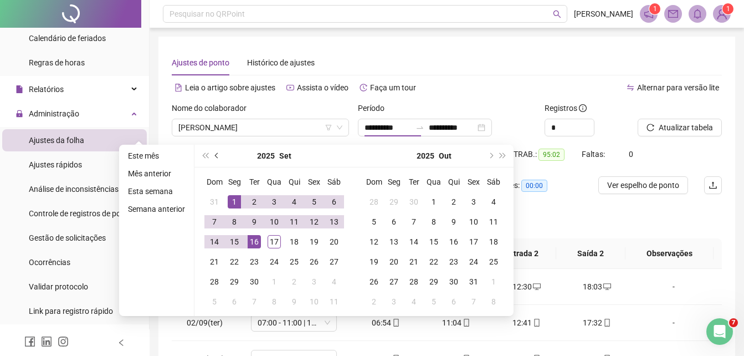
click at [217, 157] on button "prev-year" at bounding box center [217, 156] width 12 height 22
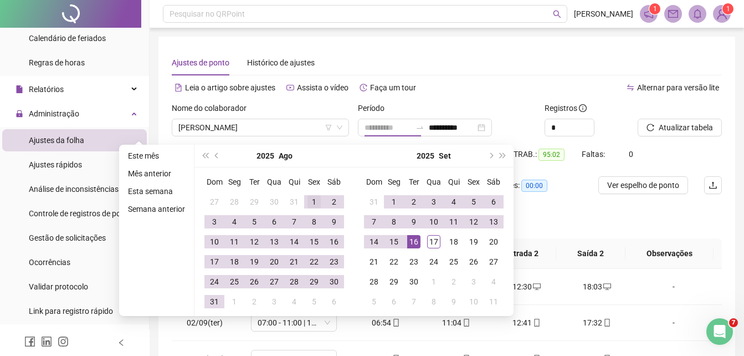
type input "**********"
click at [305, 199] on td "1" at bounding box center [314, 202] width 20 height 20
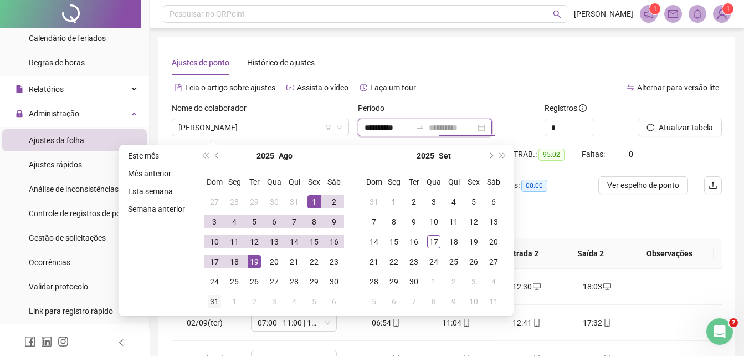
type input "**********"
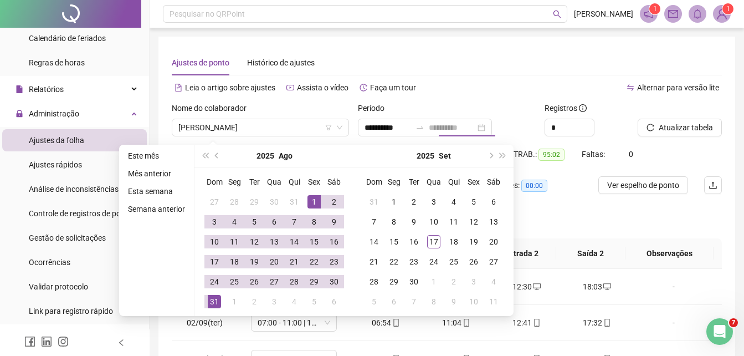
click at [208, 303] on div "31" at bounding box center [214, 301] width 13 height 13
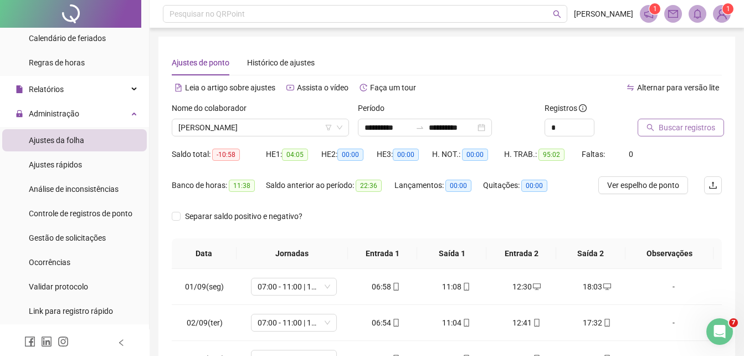
click at [706, 130] on span "Buscar registros" at bounding box center [687, 127] width 57 height 12
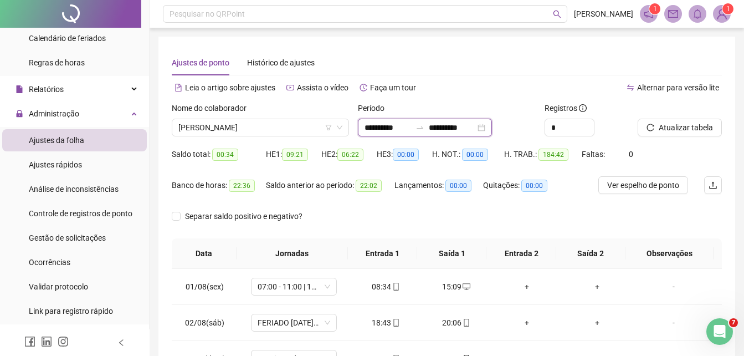
click at [409, 122] on input "**********" at bounding box center [388, 127] width 47 height 12
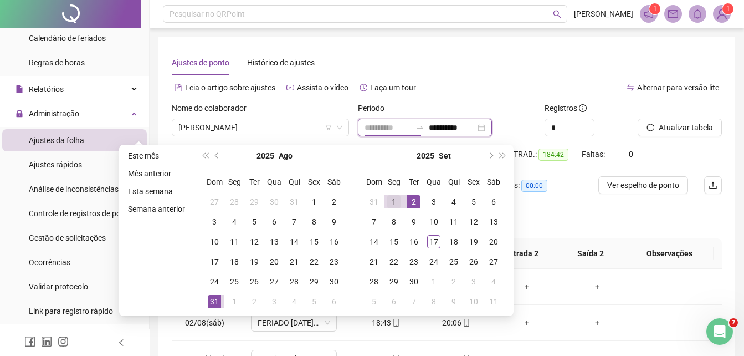
type input "**********"
click at [393, 198] on div "1" at bounding box center [393, 201] width 13 height 13
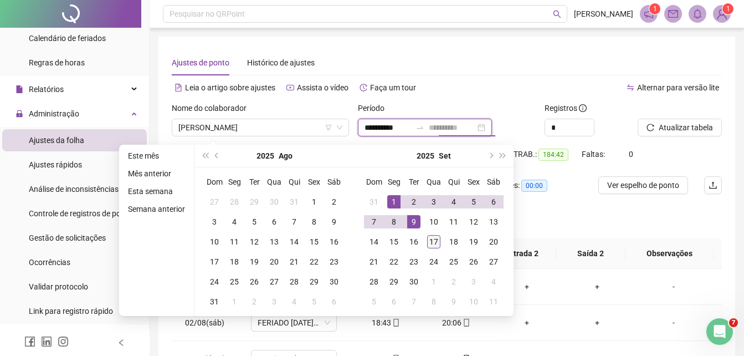
type input "**********"
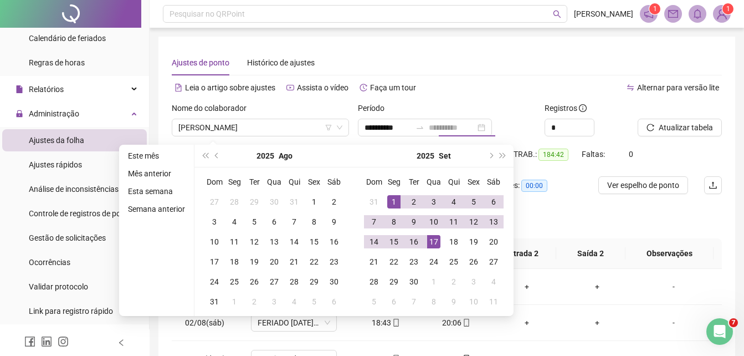
click at [432, 239] on div "17" at bounding box center [433, 241] width 13 height 13
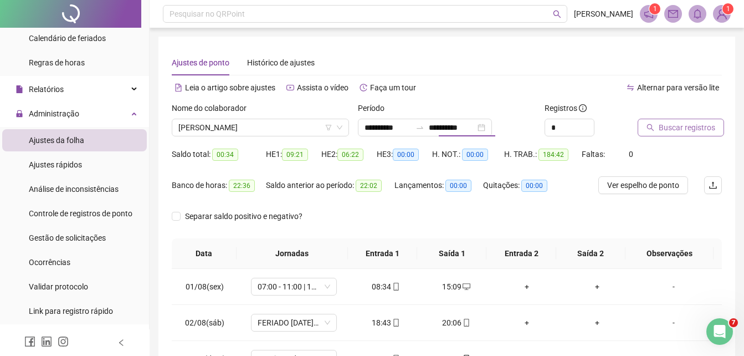
click at [653, 130] on icon "search" at bounding box center [650, 127] width 7 height 7
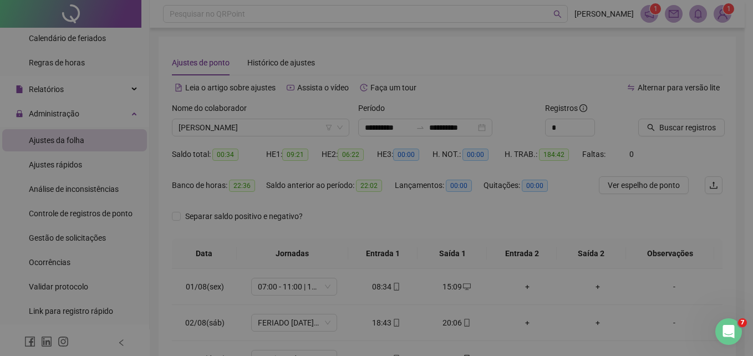
click at [651, 132] on div "Buscando registros Os registros de ponto estão sendo buscados... OK" at bounding box center [376, 178] width 753 height 356
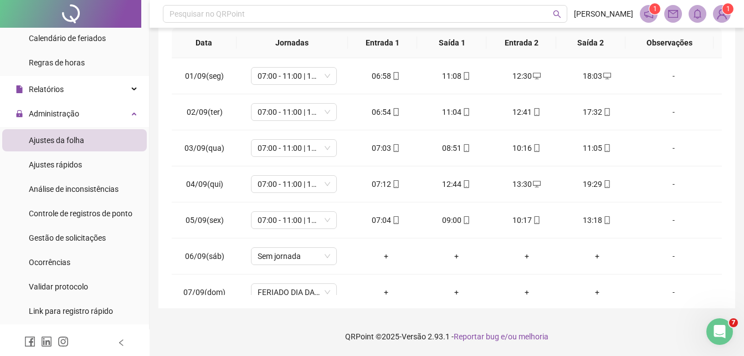
scroll to position [26, 0]
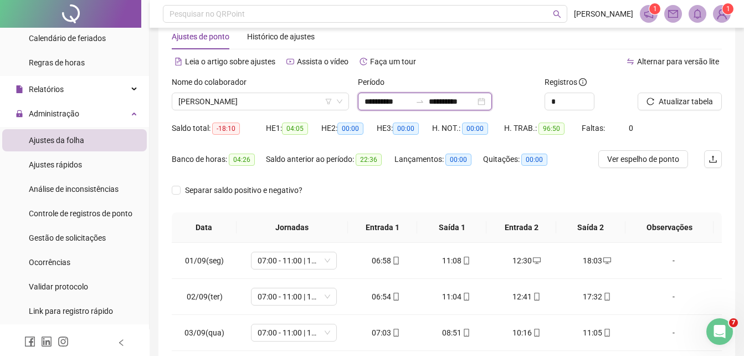
click at [411, 104] on input "**********" at bounding box center [388, 101] width 47 height 12
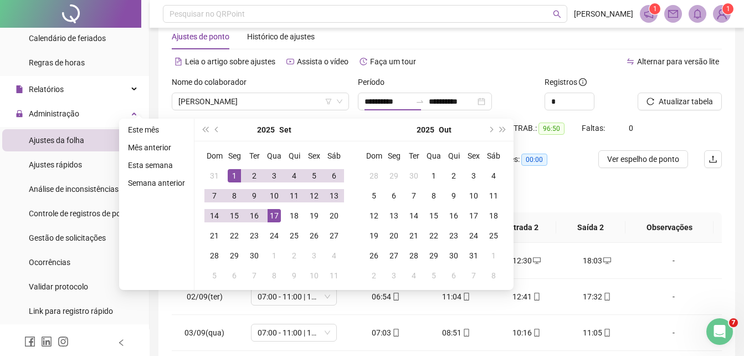
click at [318, 79] on div "Nome do colaborador" at bounding box center [260, 84] width 177 height 17
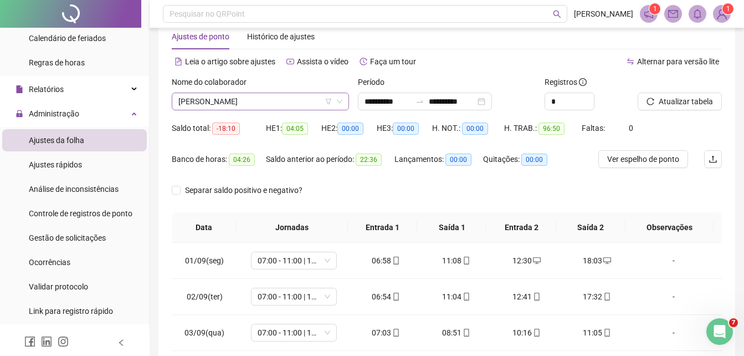
click at [283, 96] on span "[PERSON_NAME]" at bounding box center [260, 101] width 164 height 17
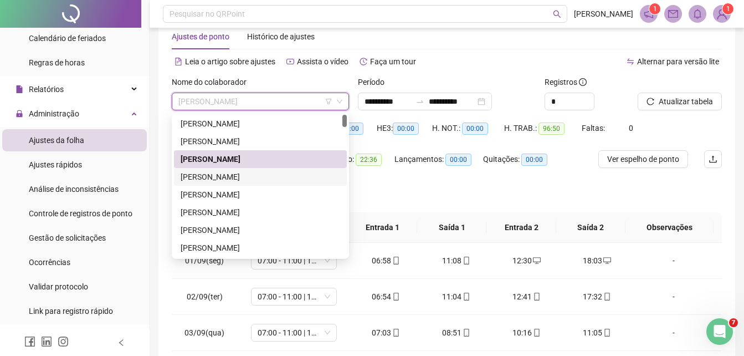
click at [253, 176] on div "[PERSON_NAME]" at bounding box center [261, 177] width 160 height 12
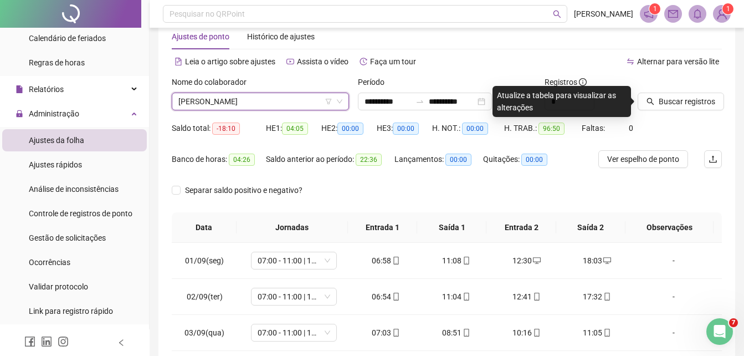
click at [651, 113] on div "Buscar registros" at bounding box center [680, 97] width 93 height 43
click at [654, 108] on button "Buscar registros" at bounding box center [681, 102] width 86 height 18
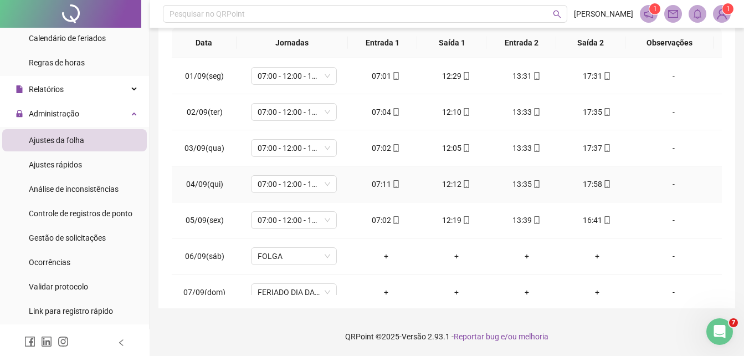
scroll to position [0, 0]
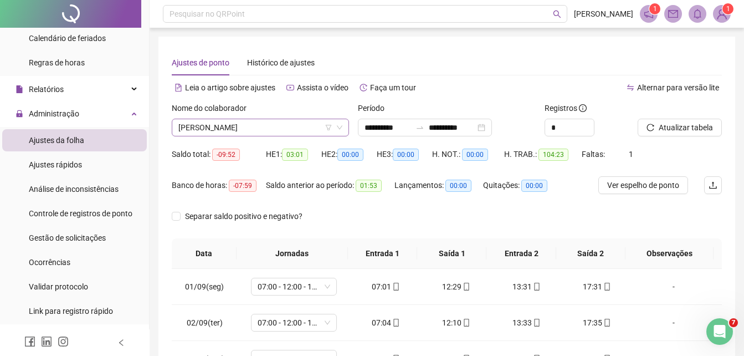
click at [288, 129] on span "[PERSON_NAME]" at bounding box center [260, 127] width 164 height 17
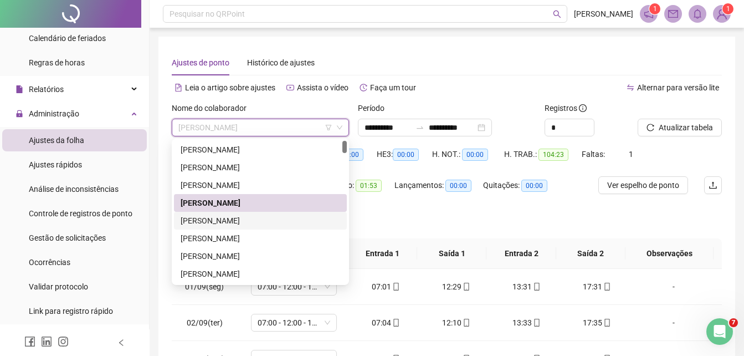
click at [225, 218] on div "[PERSON_NAME]" at bounding box center [261, 221] width 160 height 12
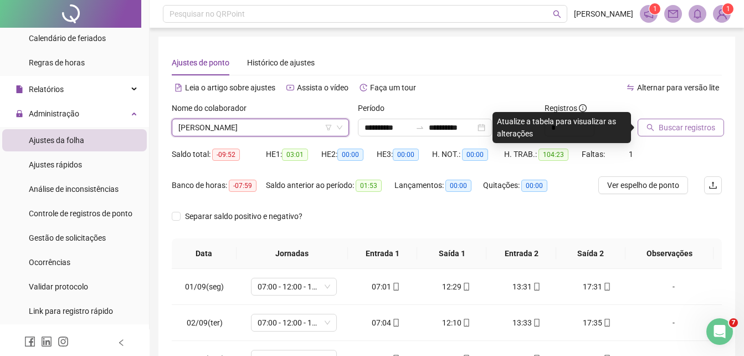
click at [677, 131] on span "Buscar registros" at bounding box center [687, 127] width 57 height 12
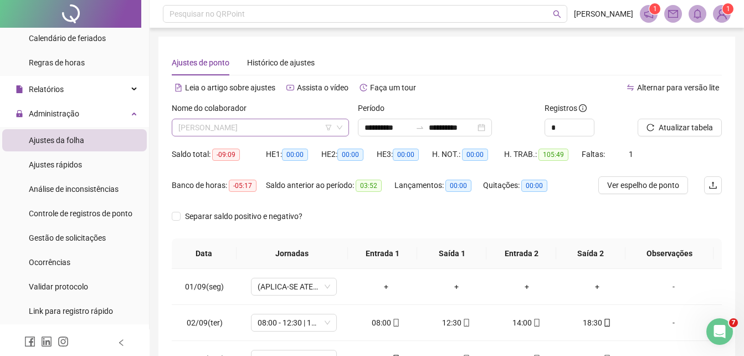
click at [282, 129] on span "[PERSON_NAME]" at bounding box center [260, 127] width 164 height 17
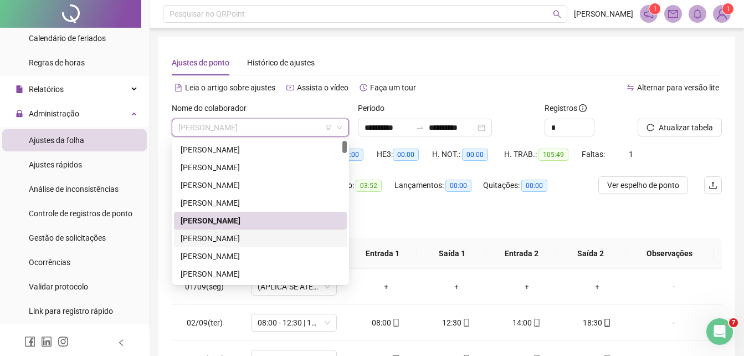
drag, startPoint x: 235, startPoint y: 239, endPoint x: 149, endPoint y: 187, distance: 100.5
click at [234, 239] on div "[PERSON_NAME]" at bounding box center [261, 238] width 160 height 12
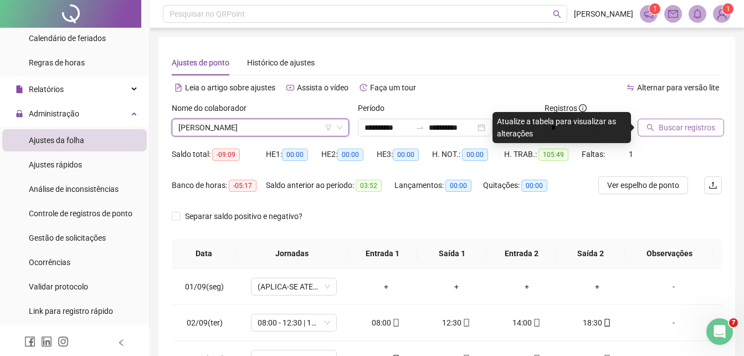
click at [662, 125] on span "Buscar registros" at bounding box center [687, 127] width 57 height 12
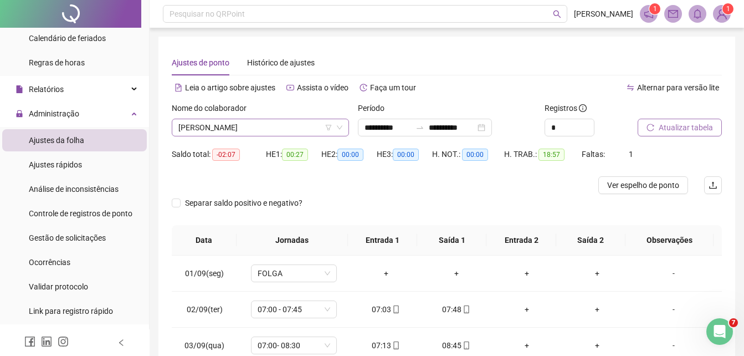
click at [255, 126] on span "[PERSON_NAME]" at bounding box center [260, 127] width 164 height 17
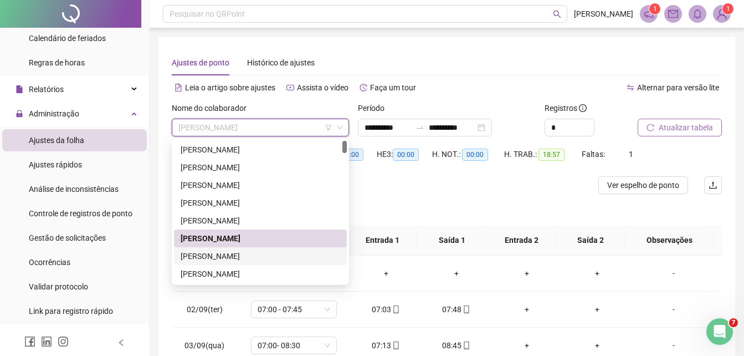
click at [237, 253] on div "[PERSON_NAME]" at bounding box center [261, 256] width 160 height 12
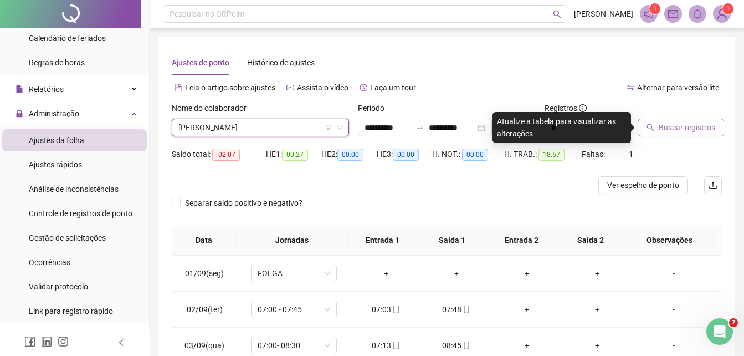
click at [294, 131] on span "[PERSON_NAME]" at bounding box center [260, 127] width 164 height 17
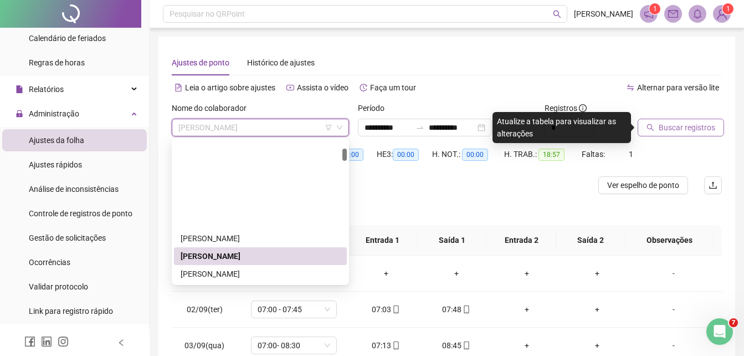
scroll to position [93, 0]
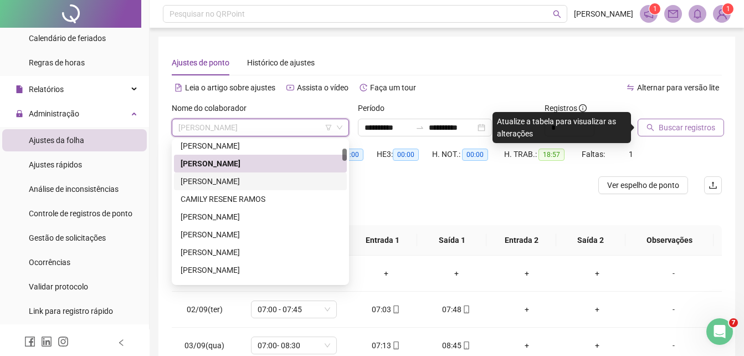
click at [259, 178] on div "[PERSON_NAME]" at bounding box center [261, 181] width 160 height 12
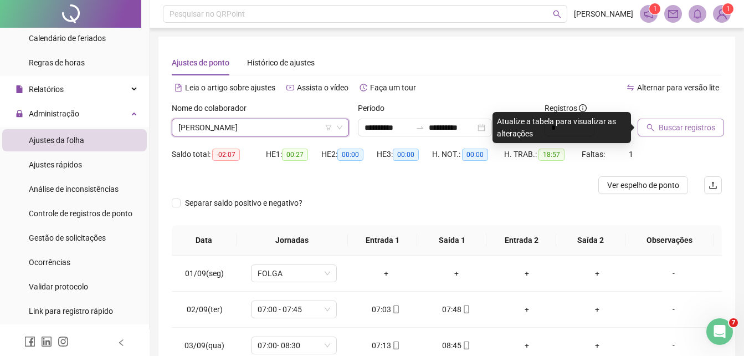
click at [648, 126] on icon "search" at bounding box center [651, 128] width 8 height 8
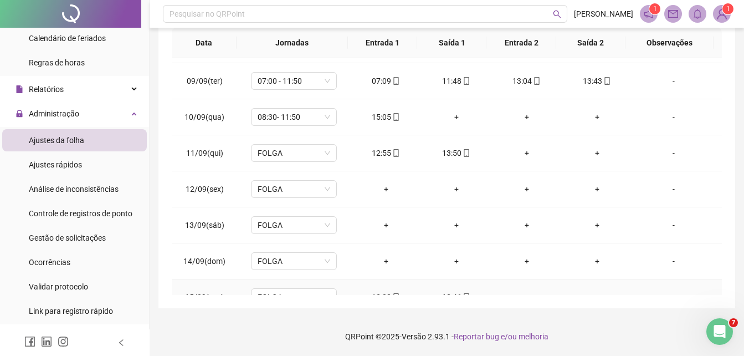
scroll to position [191, 0]
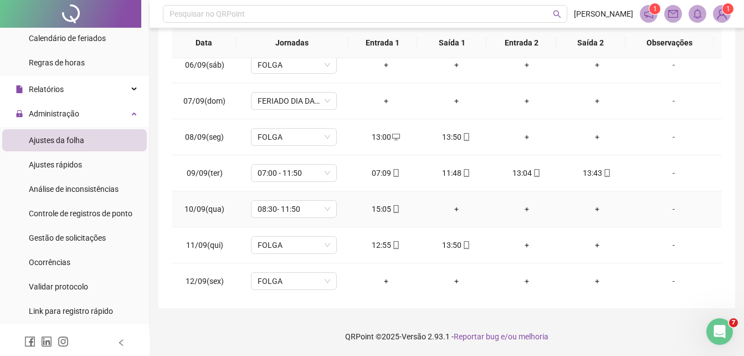
click at [450, 207] on div "+" at bounding box center [456, 209] width 53 height 12
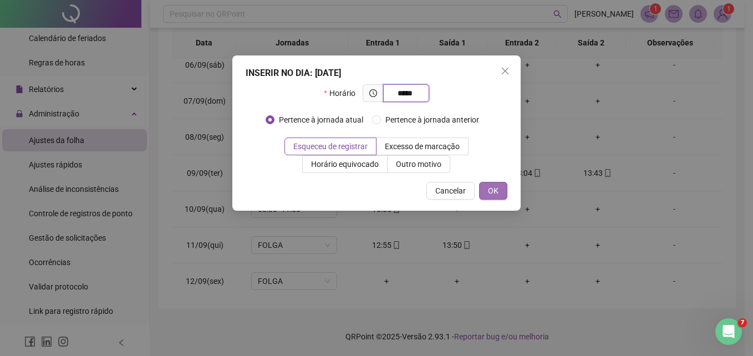
type input "*****"
click at [496, 189] on span "OK" at bounding box center [493, 191] width 11 height 12
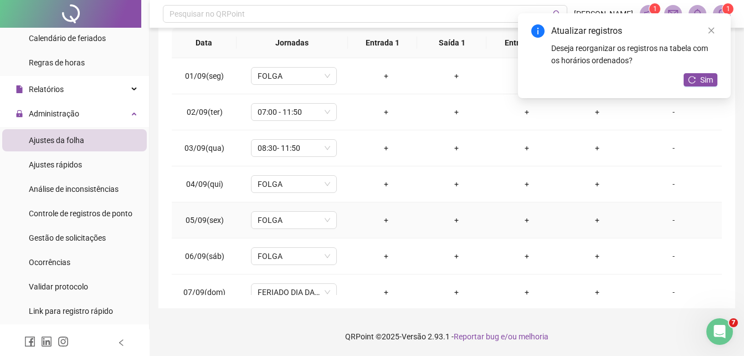
scroll to position [105, 0]
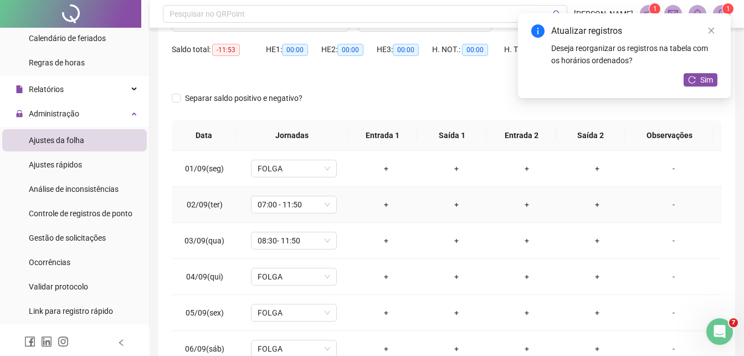
click at [382, 204] on div "+" at bounding box center [386, 204] width 53 height 12
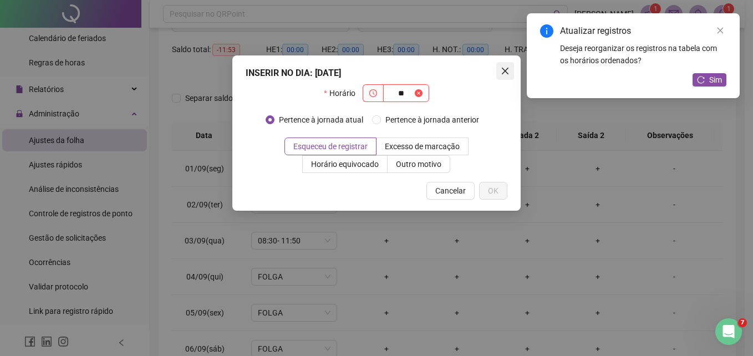
type input "**"
click at [507, 74] on icon "close" at bounding box center [505, 71] width 9 height 9
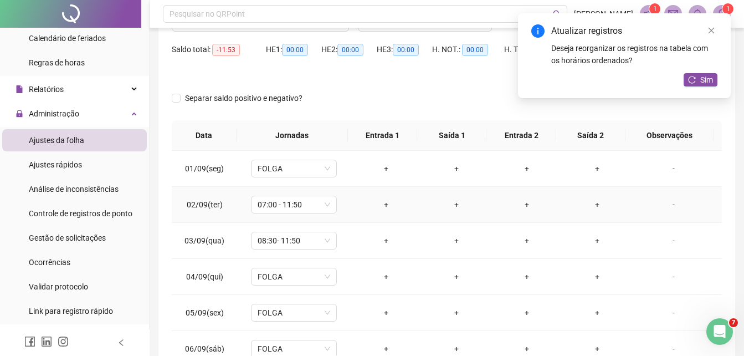
click at [376, 207] on div "+" at bounding box center [386, 204] width 53 height 12
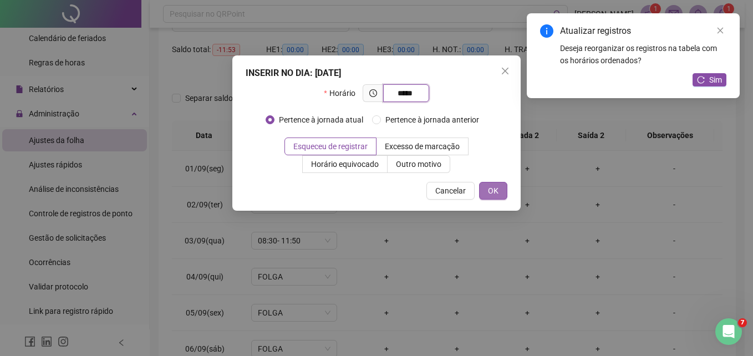
type input "*****"
click at [501, 187] on button "OK" at bounding box center [493, 191] width 28 height 18
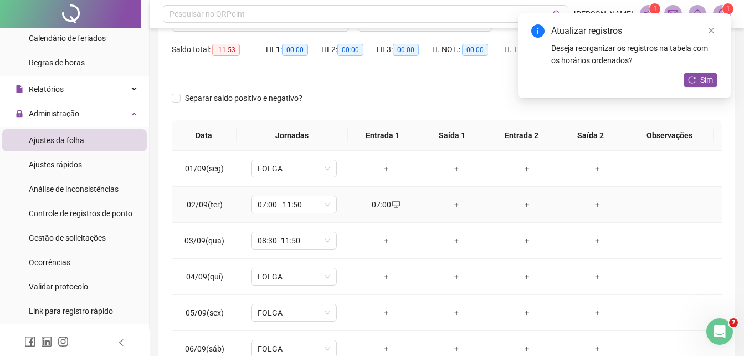
click at [448, 202] on div "+" at bounding box center [456, 204] width 53 height 12
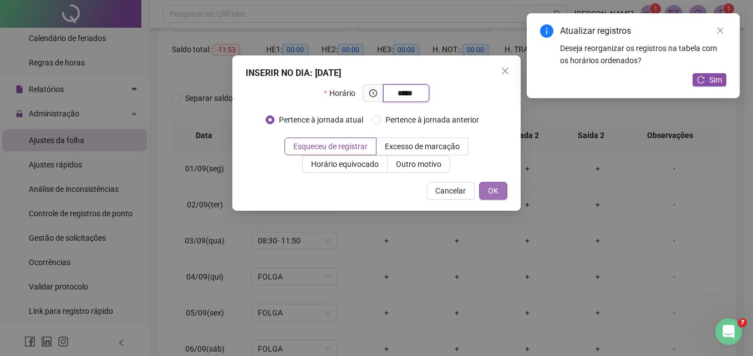
type input "*****"
click at [504, 187] on button "OK" at bounding box center [493, 191] width 28 height 18
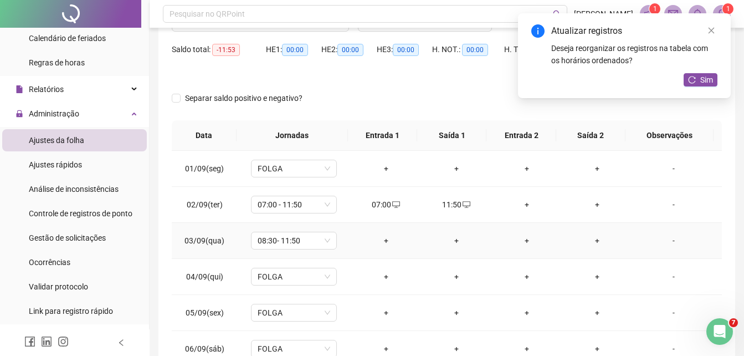
click at [381, 241] on div "+" at bounding box center [386, 240] width 53 height 12
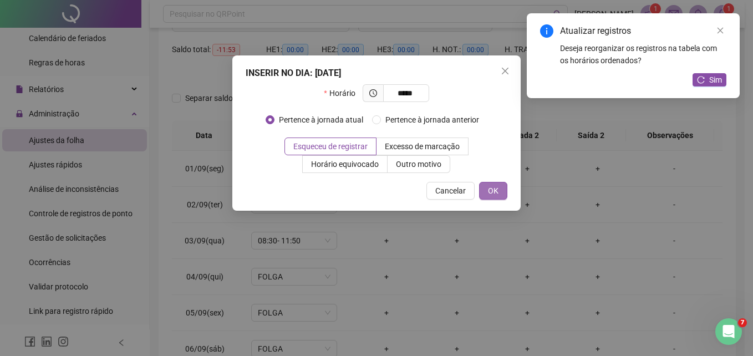
type input "*****"
click at [503, 191] on button "OK" at bounding box center [493, 191] width 28 height 18
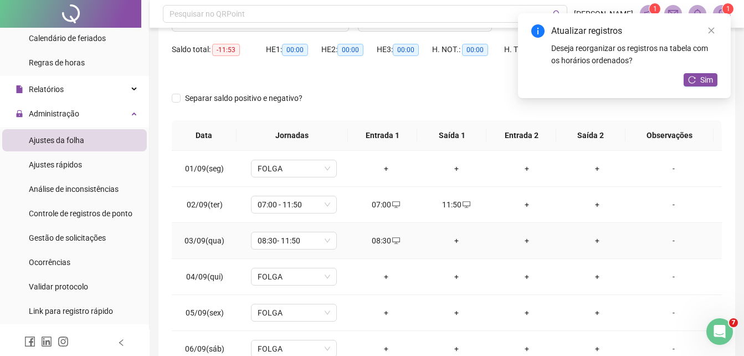
click at [455, 239] on div "+" at bounding box center [456, 240] width 53 height 12
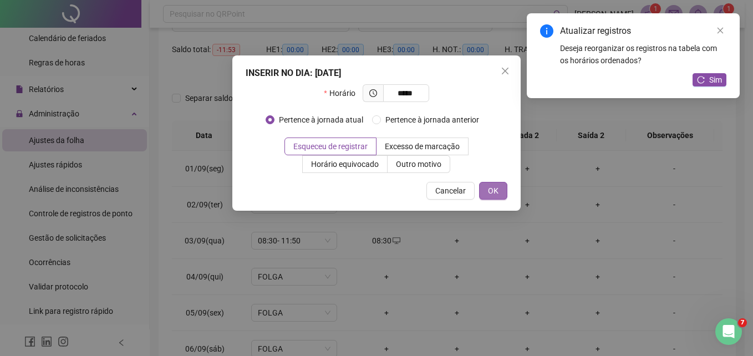
type input "*****"
click at [497, 190] on span "OK" at bounding box center [493, 191] width 11 height 12
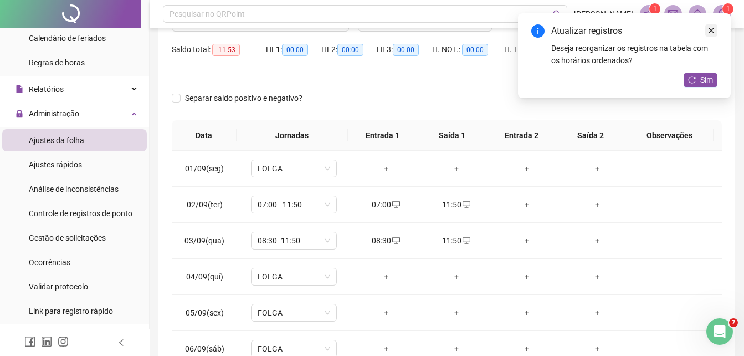
click at [711, 33] on icon "close" at bounding box center [712, 31] width 8 height 8
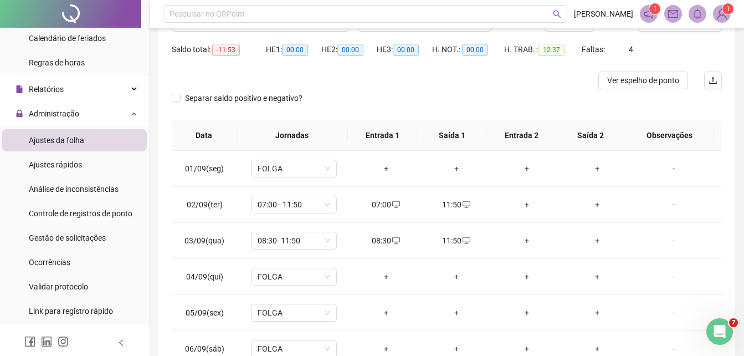
scroll to position [0, 0]
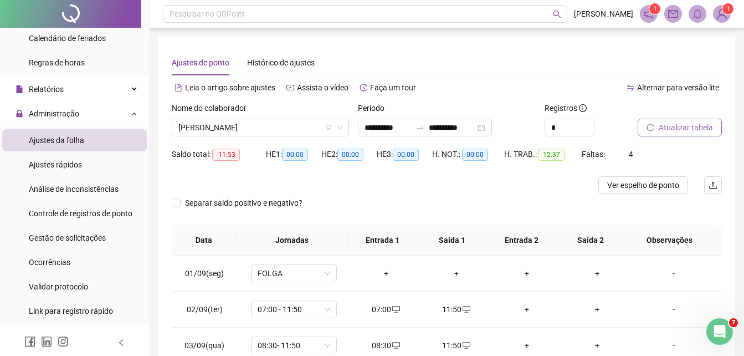
click at [688, 125] on span "Atualizar tabela" at bounding box center [686, 127] width 54 height 12
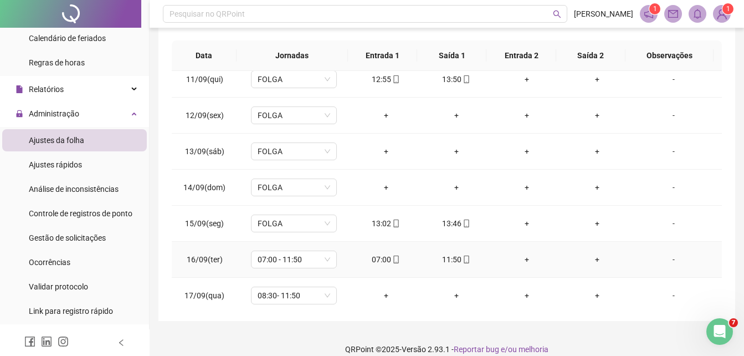
scroll to position [376, 0]
